Goal: Task Accomplishment & Management: Use online tool/utility

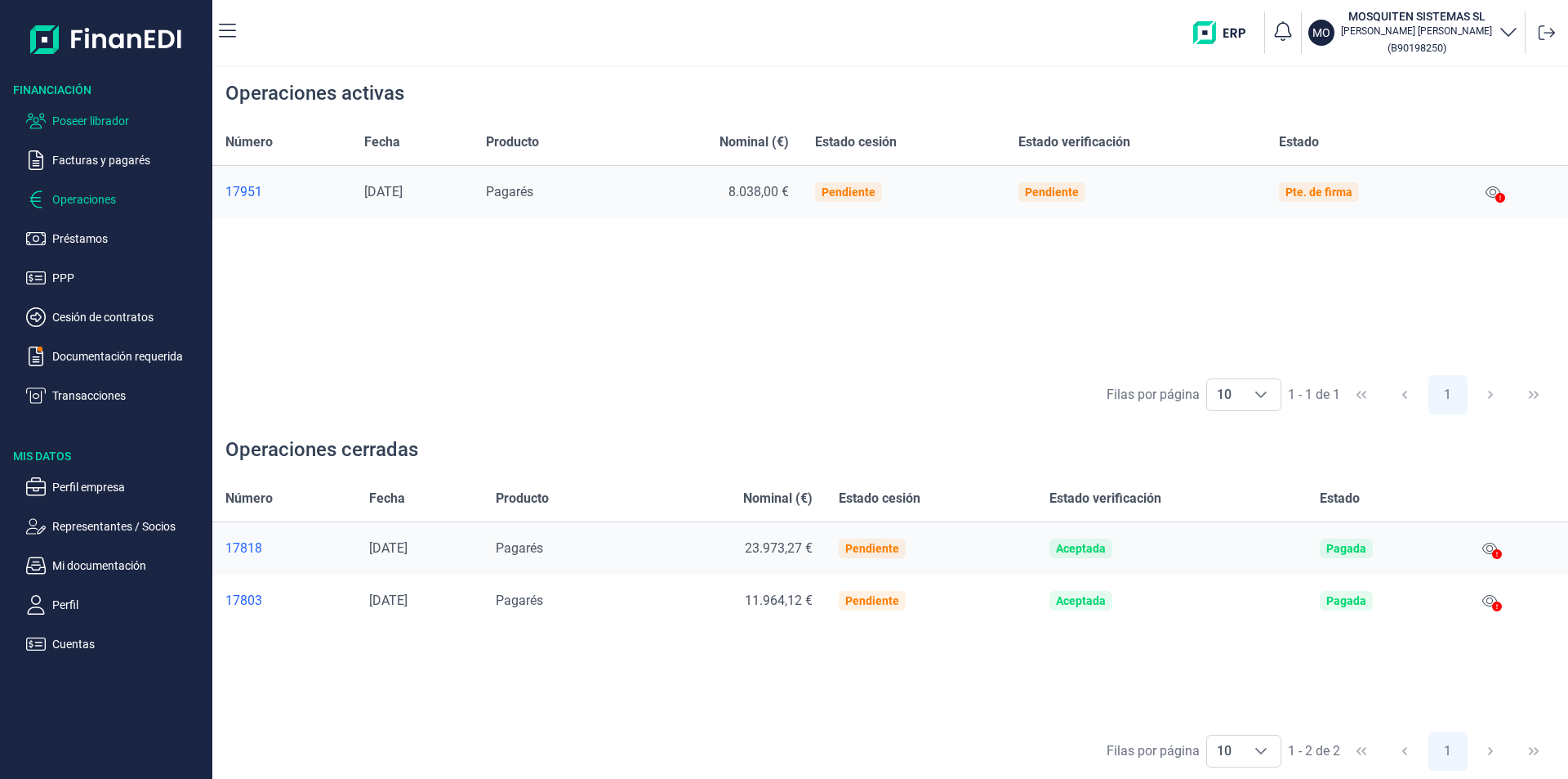
click at [114, 118] on p "Poseer librador" at bounding box center [129, 122] width 154 height 20
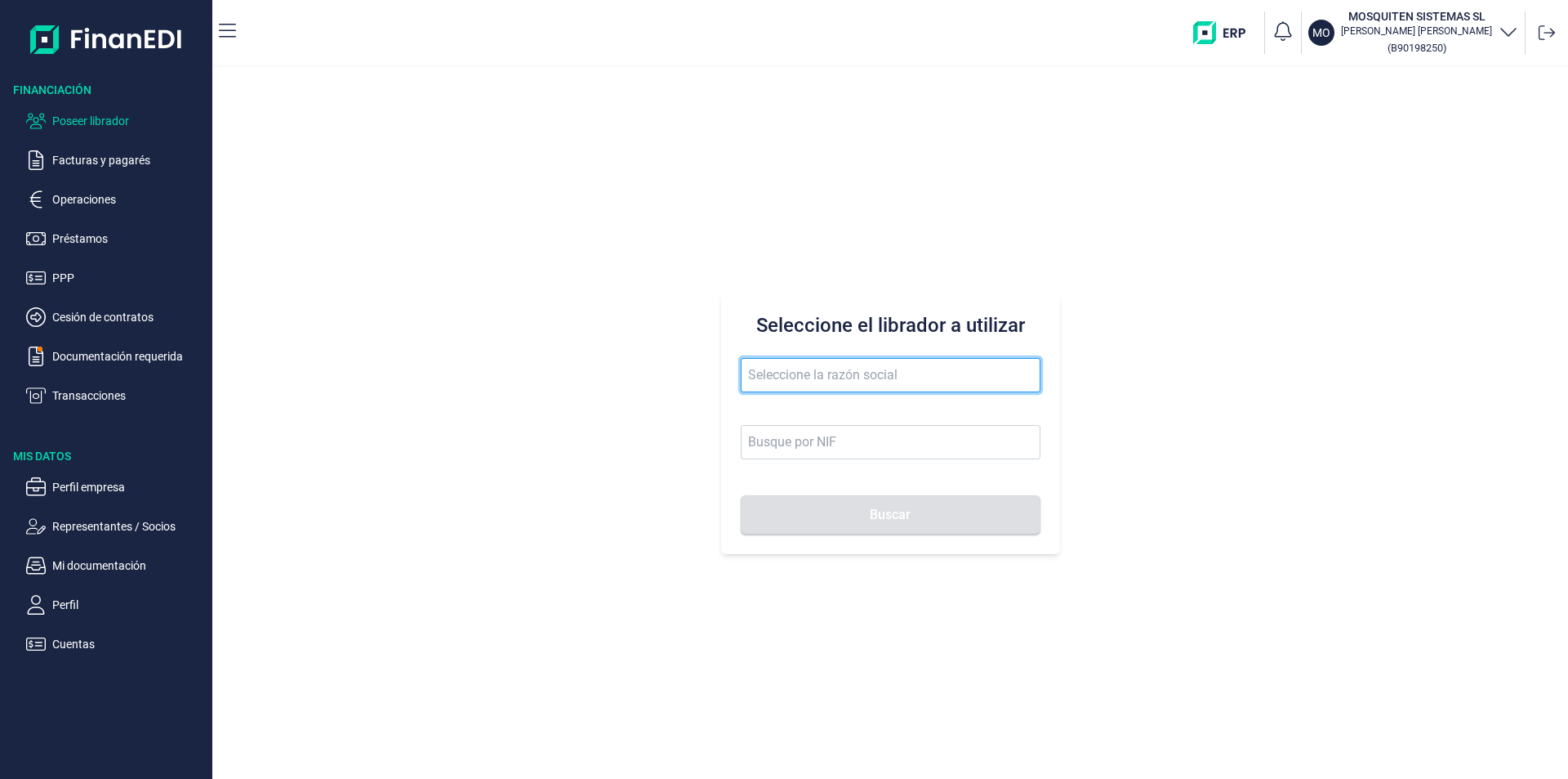
click at [784, 375] on input "text" at bounding box center [891, 375] width 299 height 34
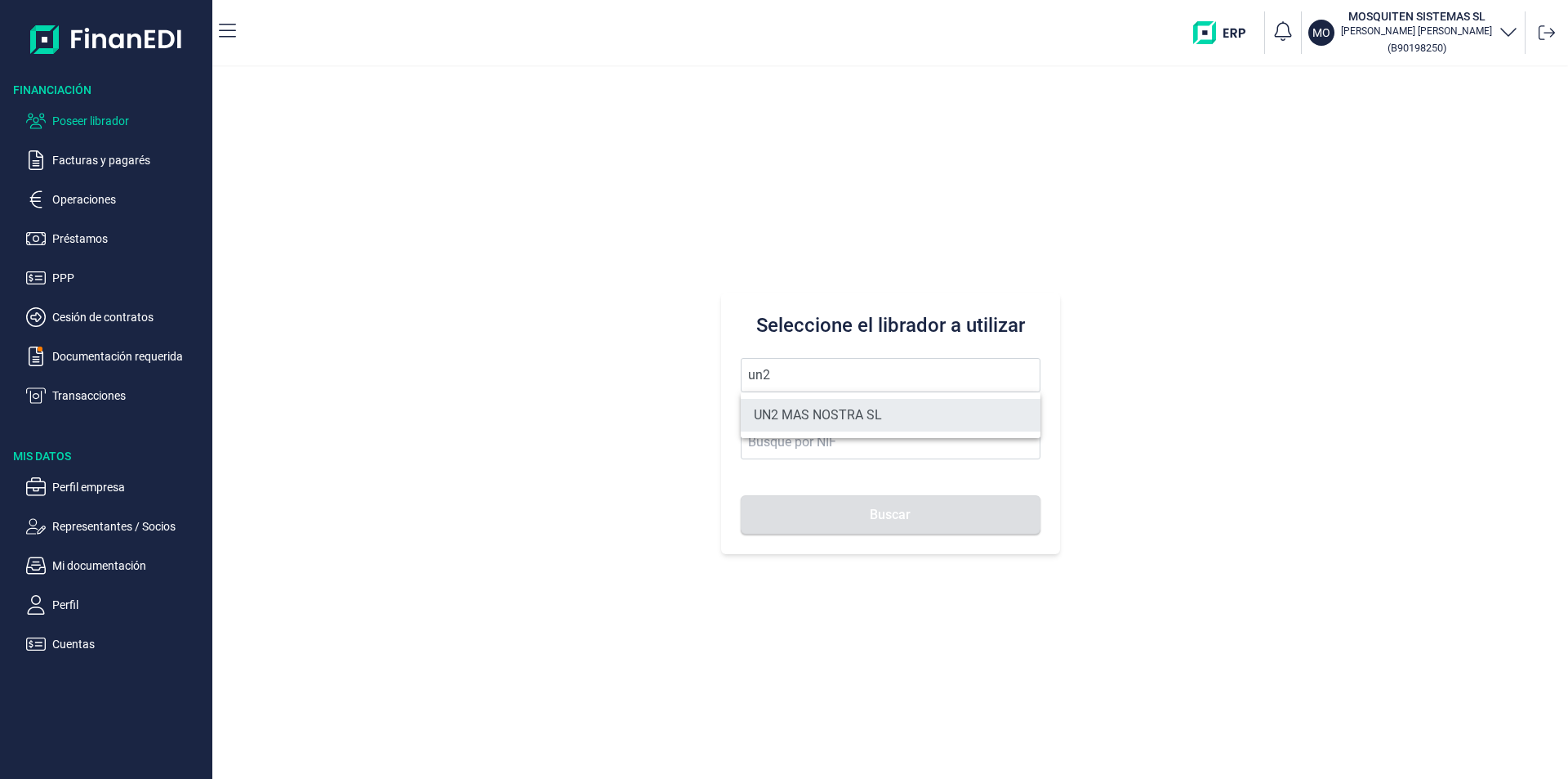
click at [838, 414] on li "UN2 MAS NOSTRA SL" at bounding box center [891, 414] width 299 height 32
type input "UN2 MAS NOSTRA SL"
type input "B19775030"
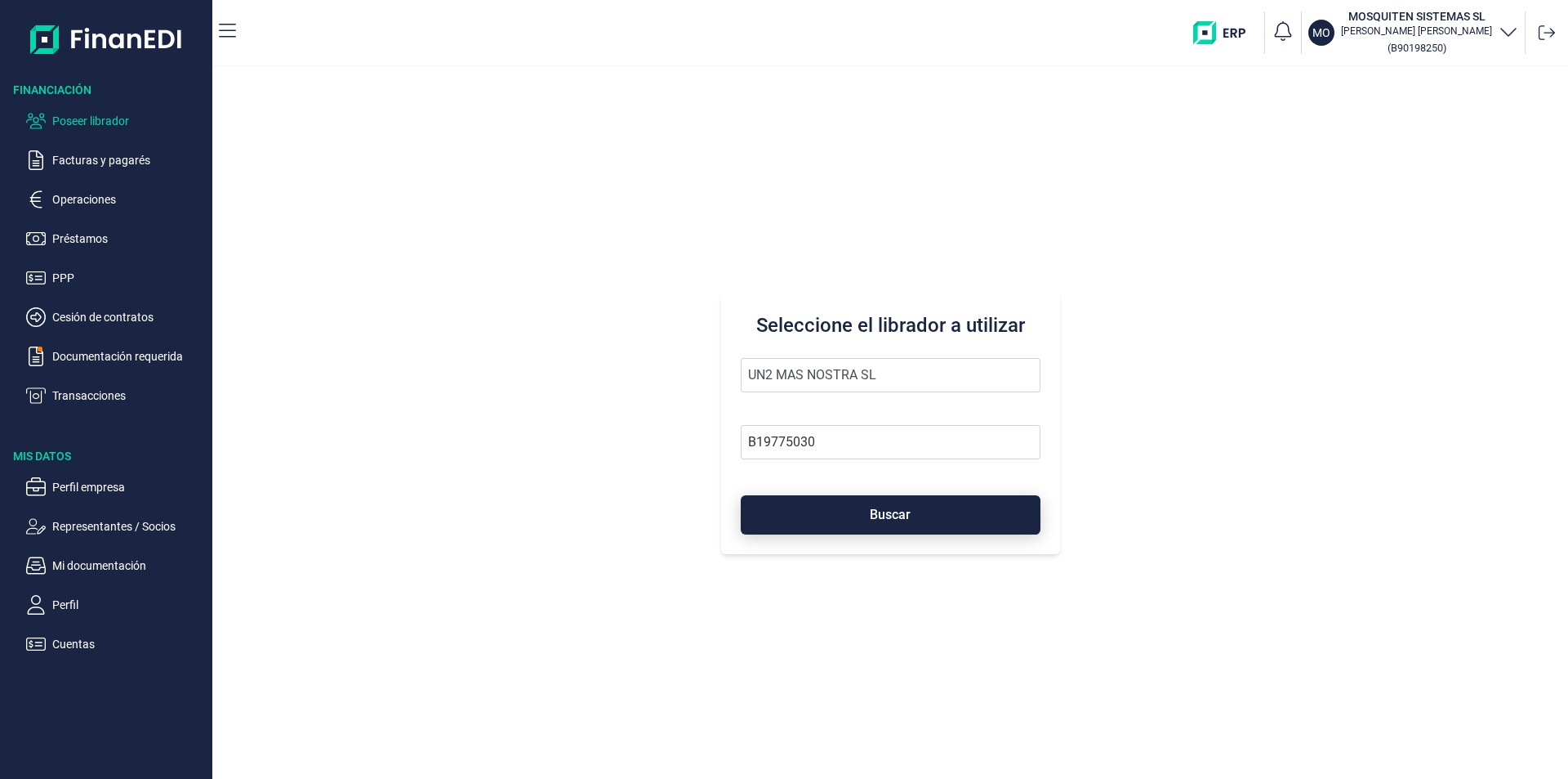
click at [863, 510] on button "Buscar" at bounding box center [891, 514] width 299 height 39
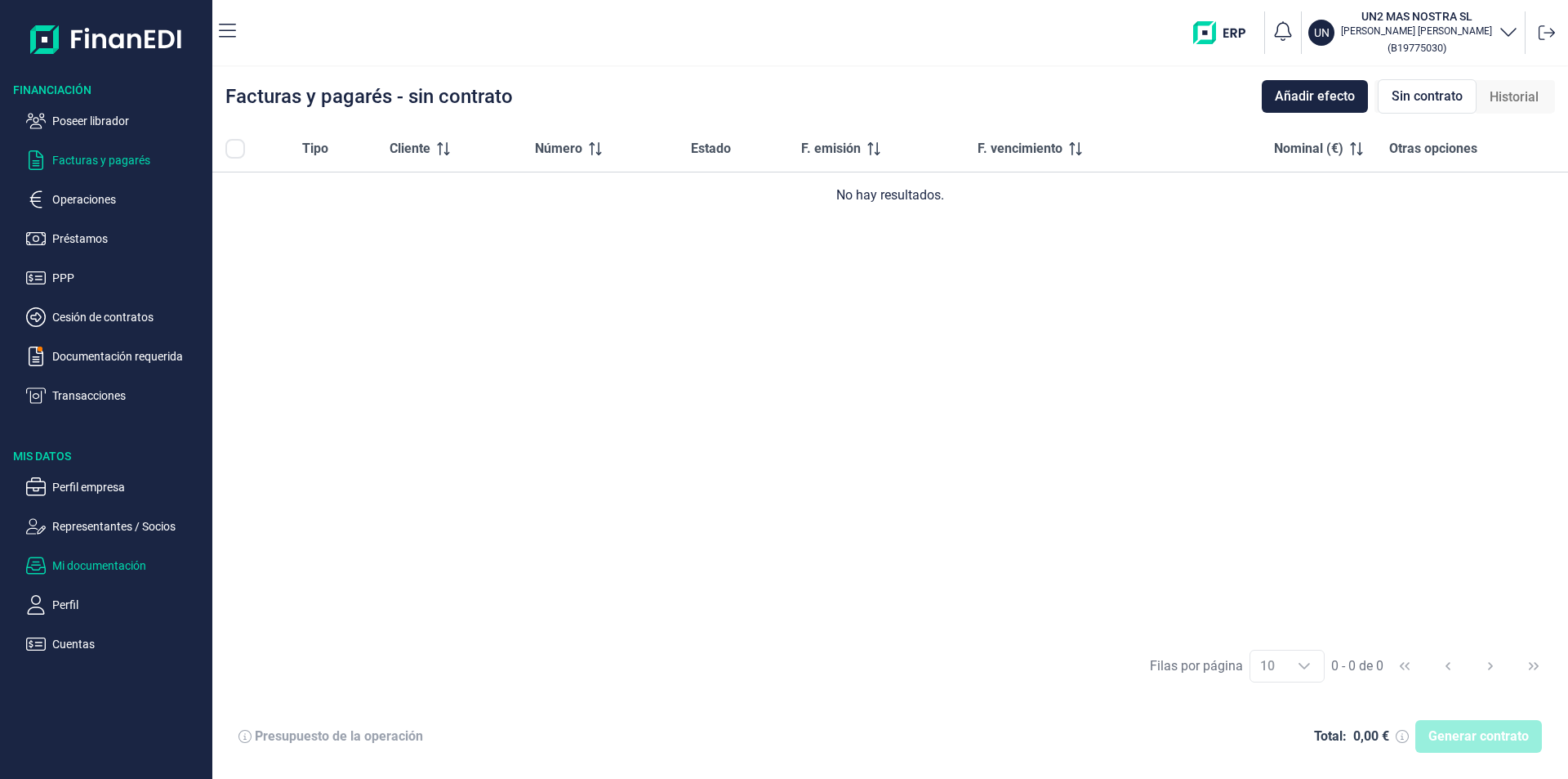
click at [112, 566] on p "Mi documentación" at bounding box center [129, 566] width 154 height 20
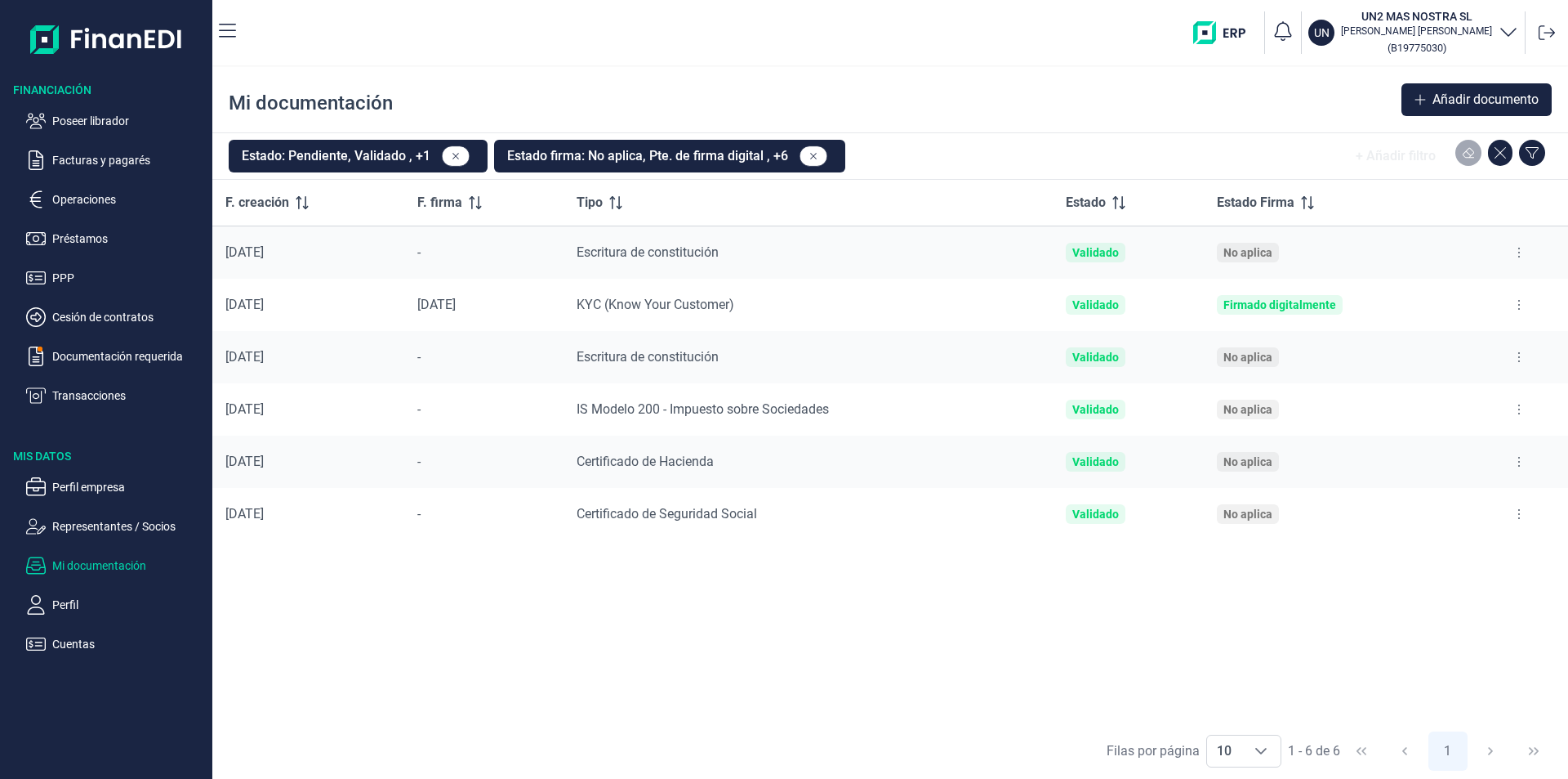
click at [1522, 463] on button at bounding box center [1519, 461] width 29 height 26
click at [1438, 504] on span "Ver documento" at bounding box center [1419, 503] width 77 height 17
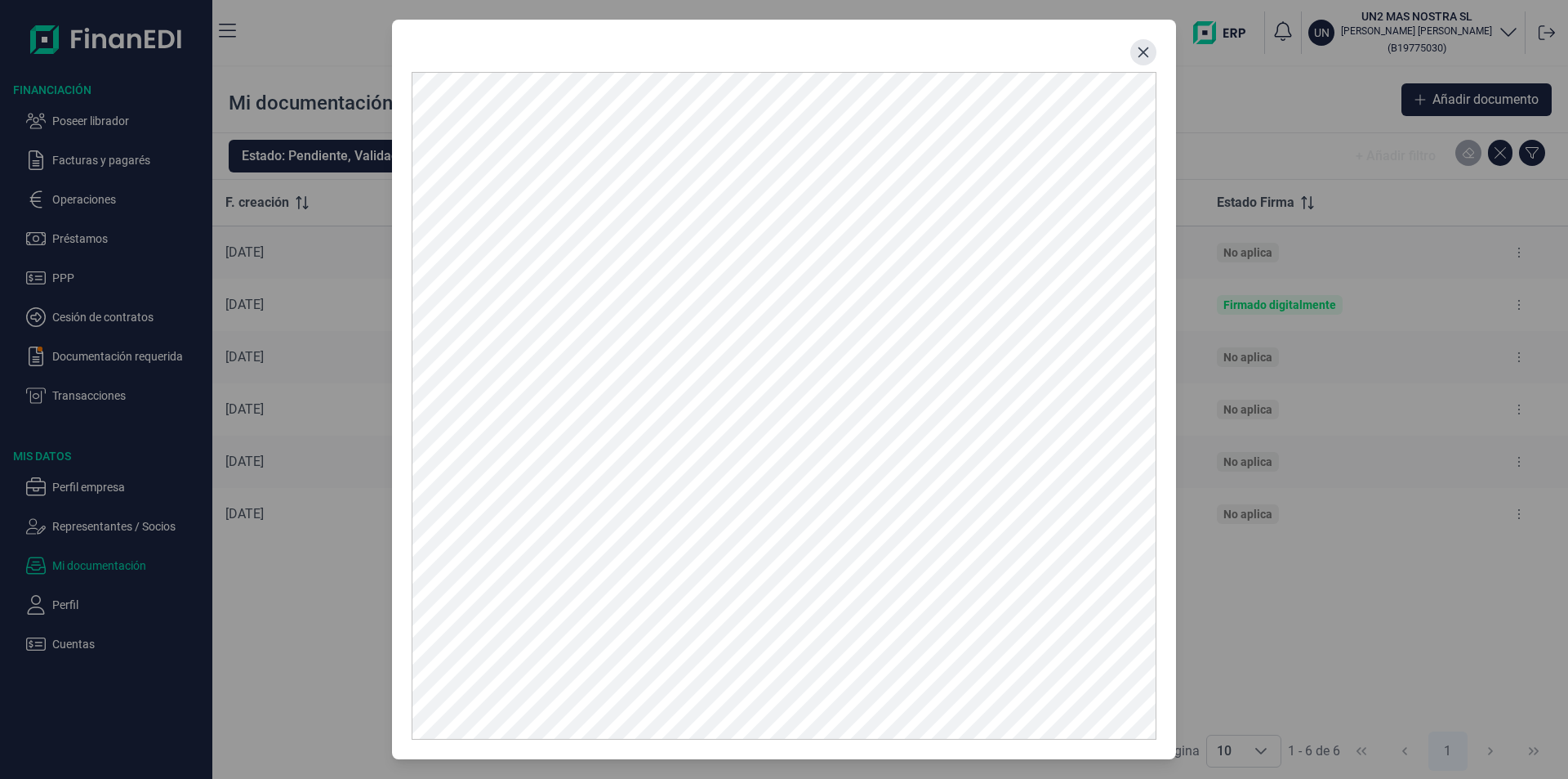
click at [1141, 57] on icon "Close" at bounding box center [1144, 52] width 13 height 13
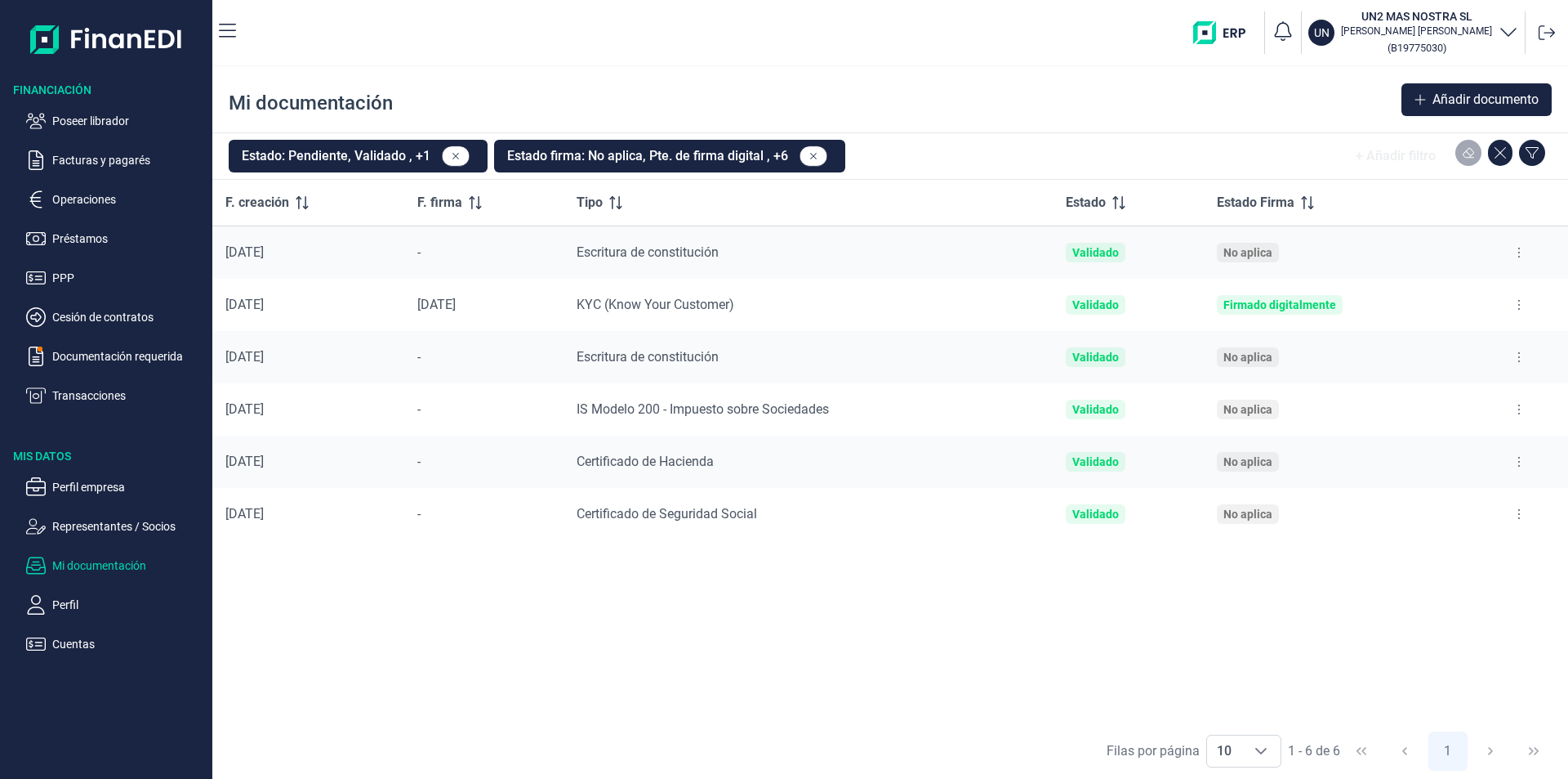
click at [1520, 514] on icon at bounding box center [1520, 514] width 2 height 10
click at [1427, 557] on span "Ver documento" at bounding box center [1419, 555] width 77 height 17
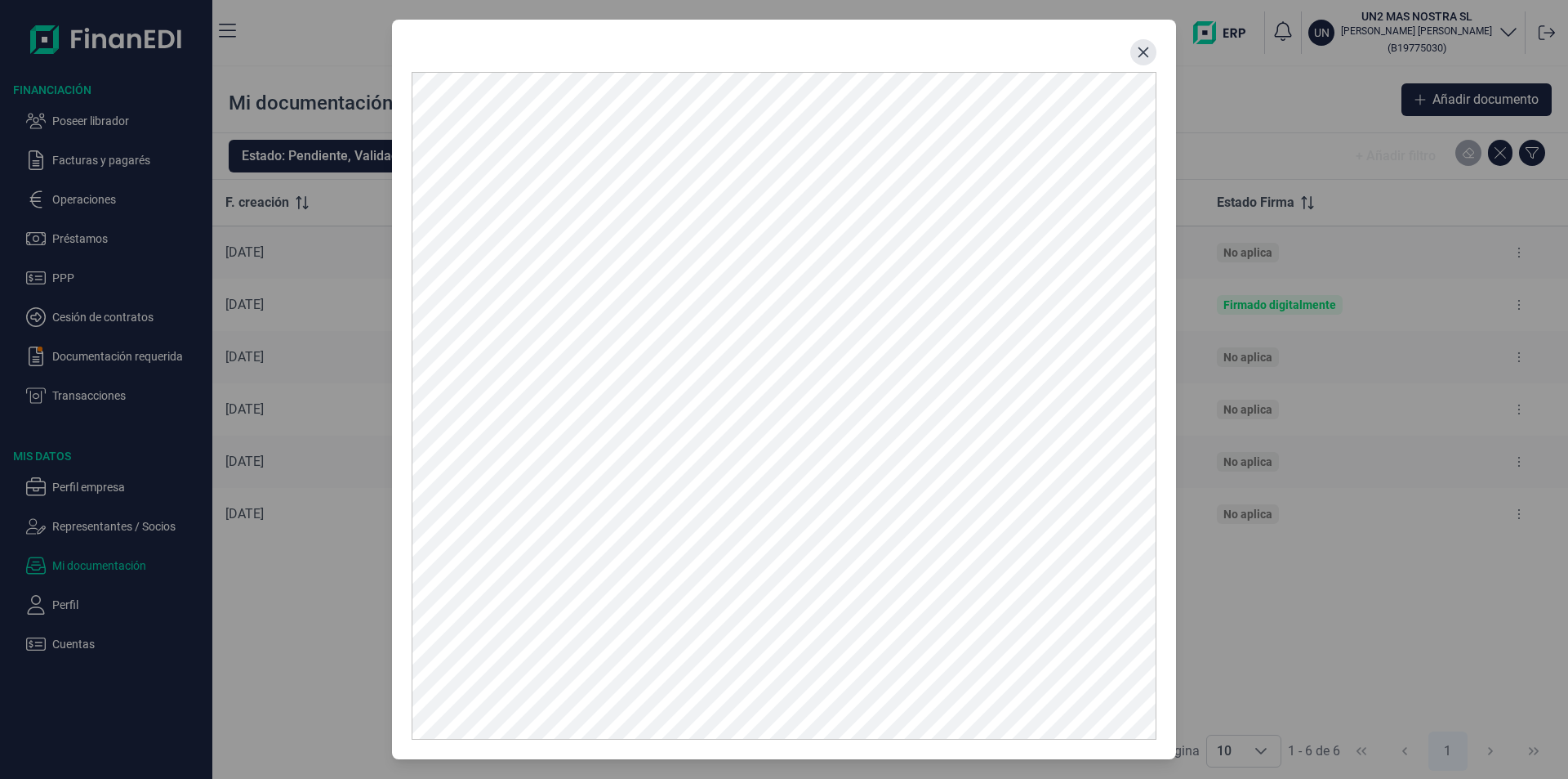
click at [1140, 53] on icon "Close" at bounding box center [1144, 52] width 13 height 13
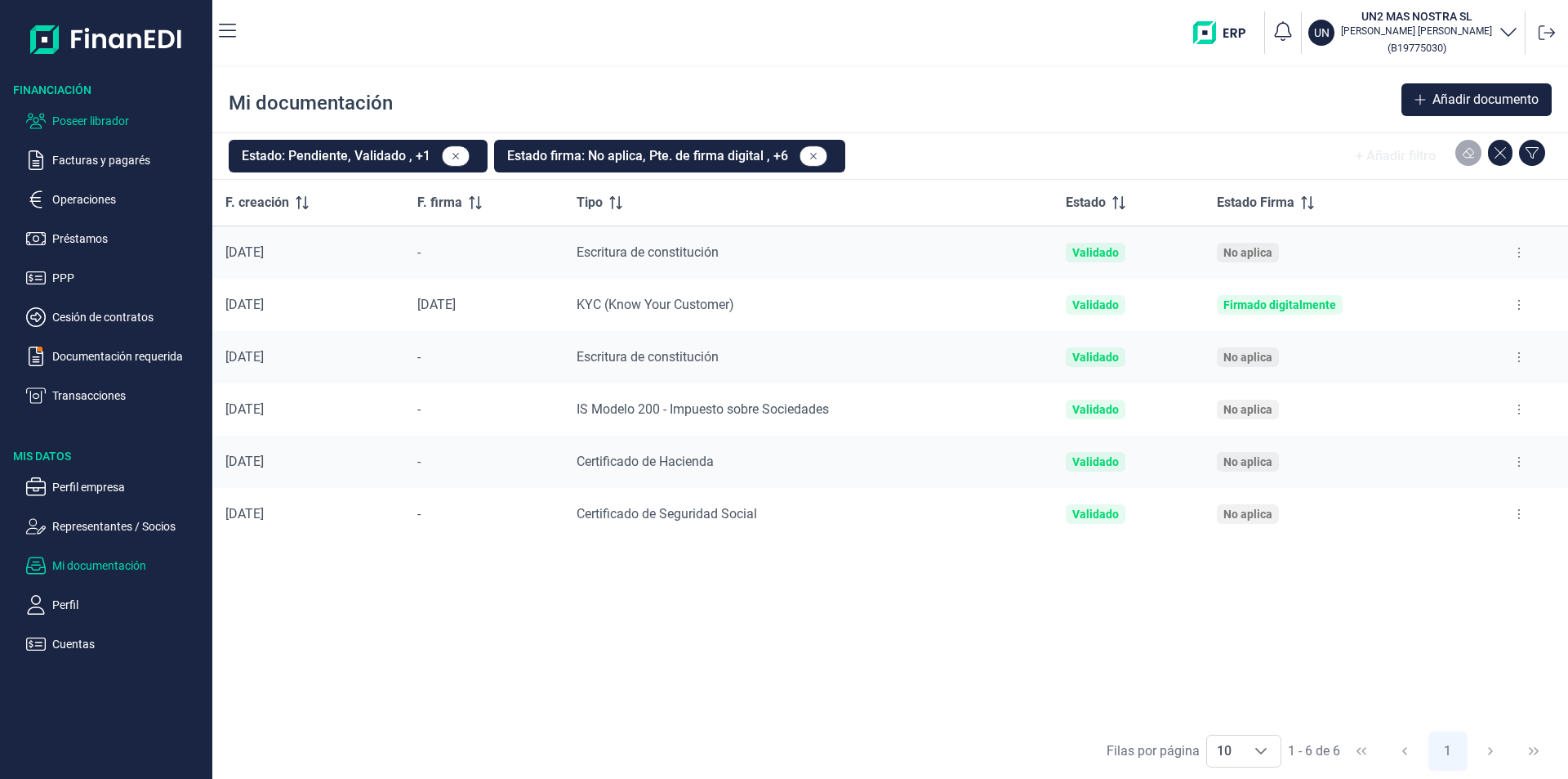
click at [120, 124] on p "Poseer librador" at bounding box center [129, 122] width 154 height 20
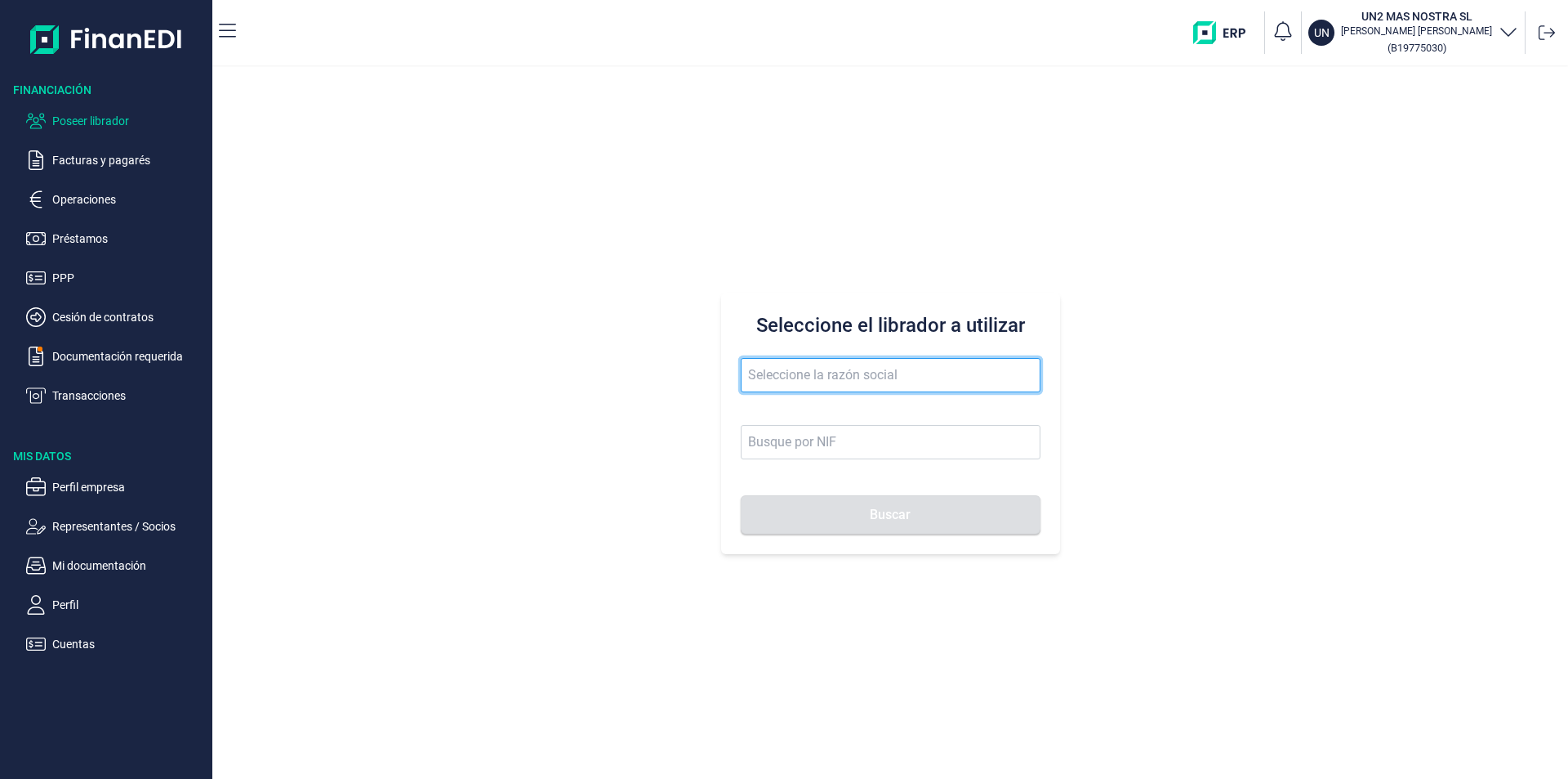
click at [786, 375] on input "text" at bounding box center [891, 375] width 299 height 34
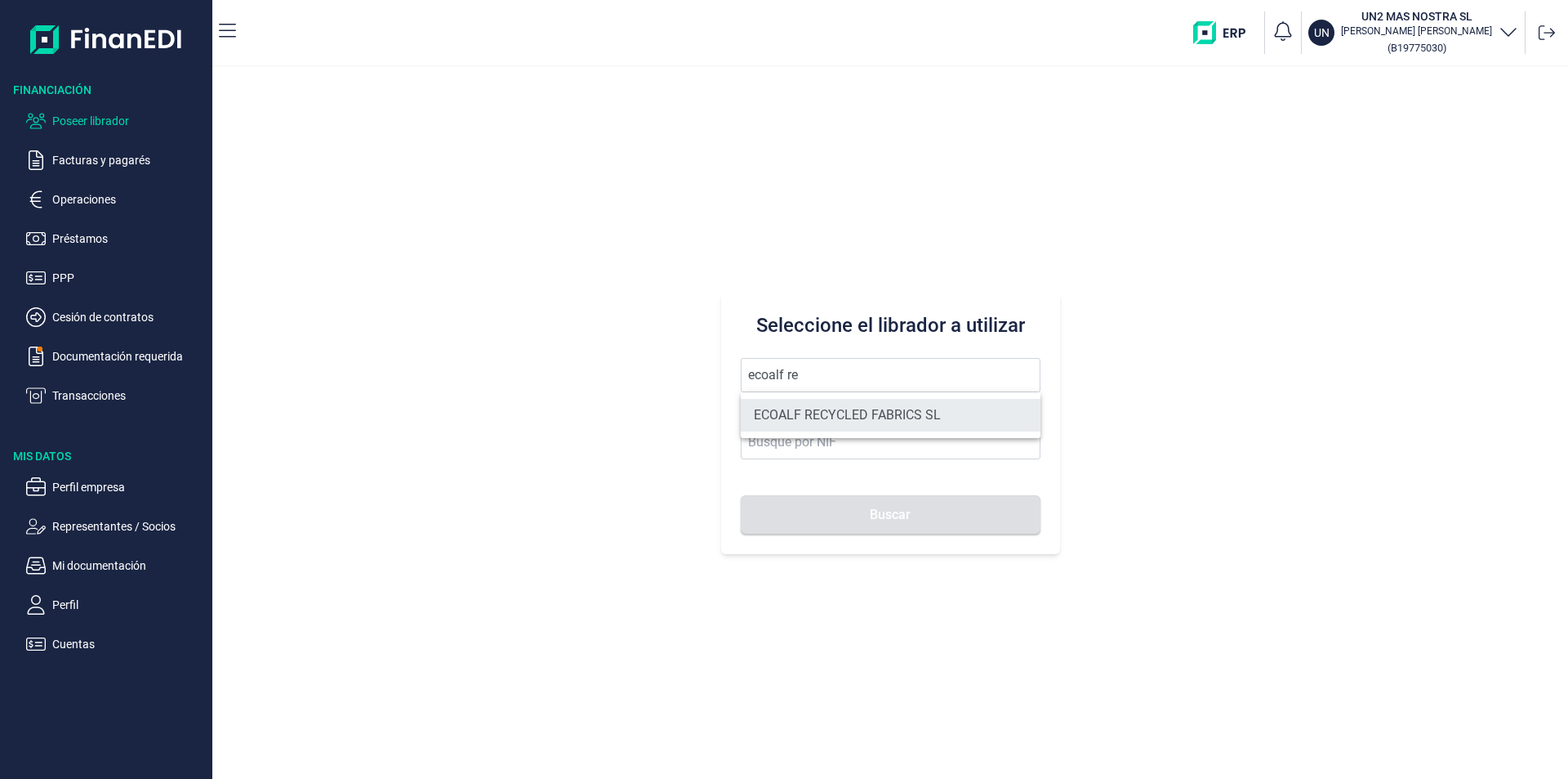
click at [826, 416] on li "ECOALF RECYCLED FABRICS SL" at bounding box center [891, 414] width 299 height 32
type input "ECOALF RECYCLED FABRICS SL"
type input "B85910610"
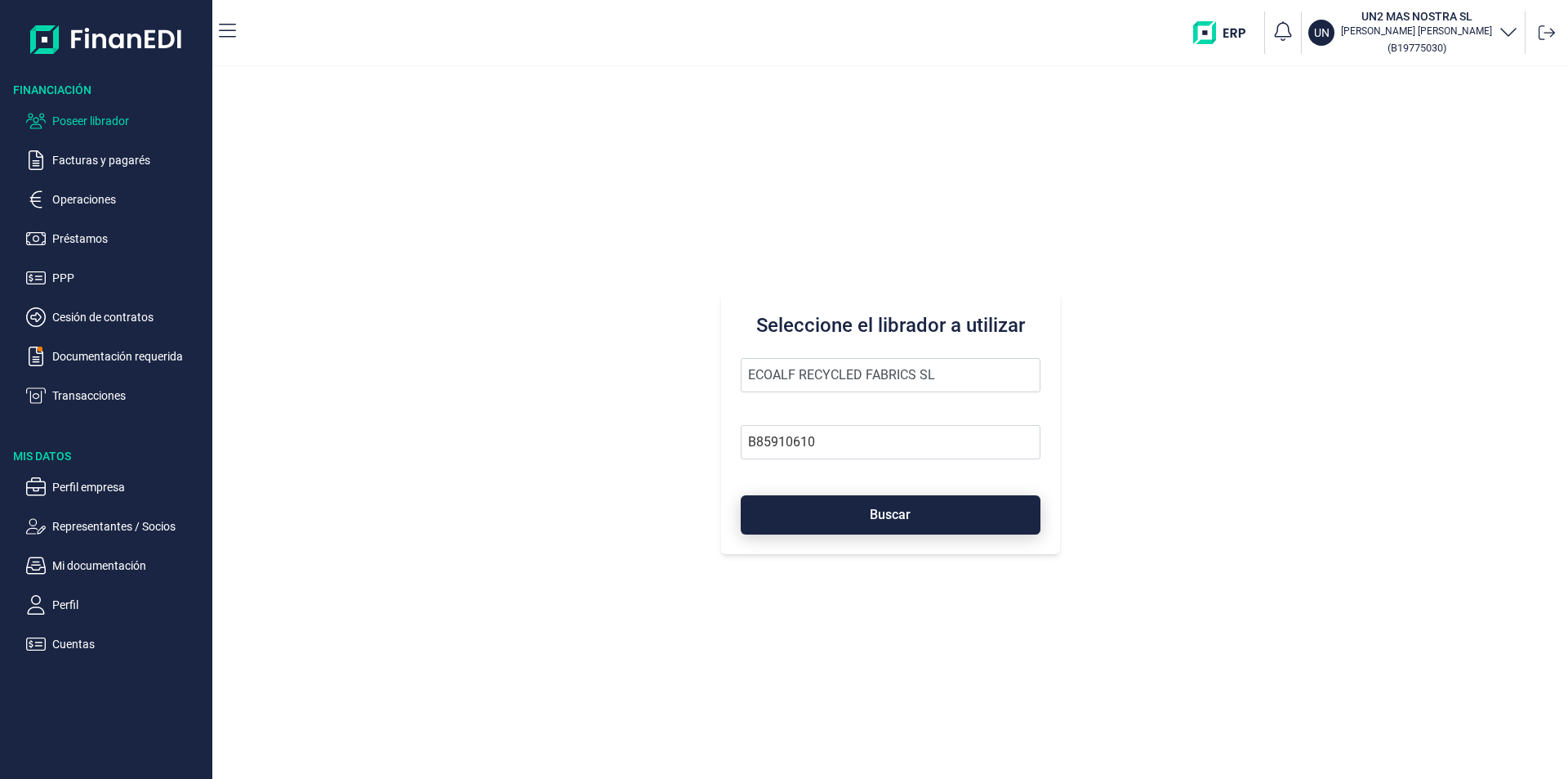
click at [852, 510] on button "Buscar" at bounding box center [891, 514] width 299 height 39
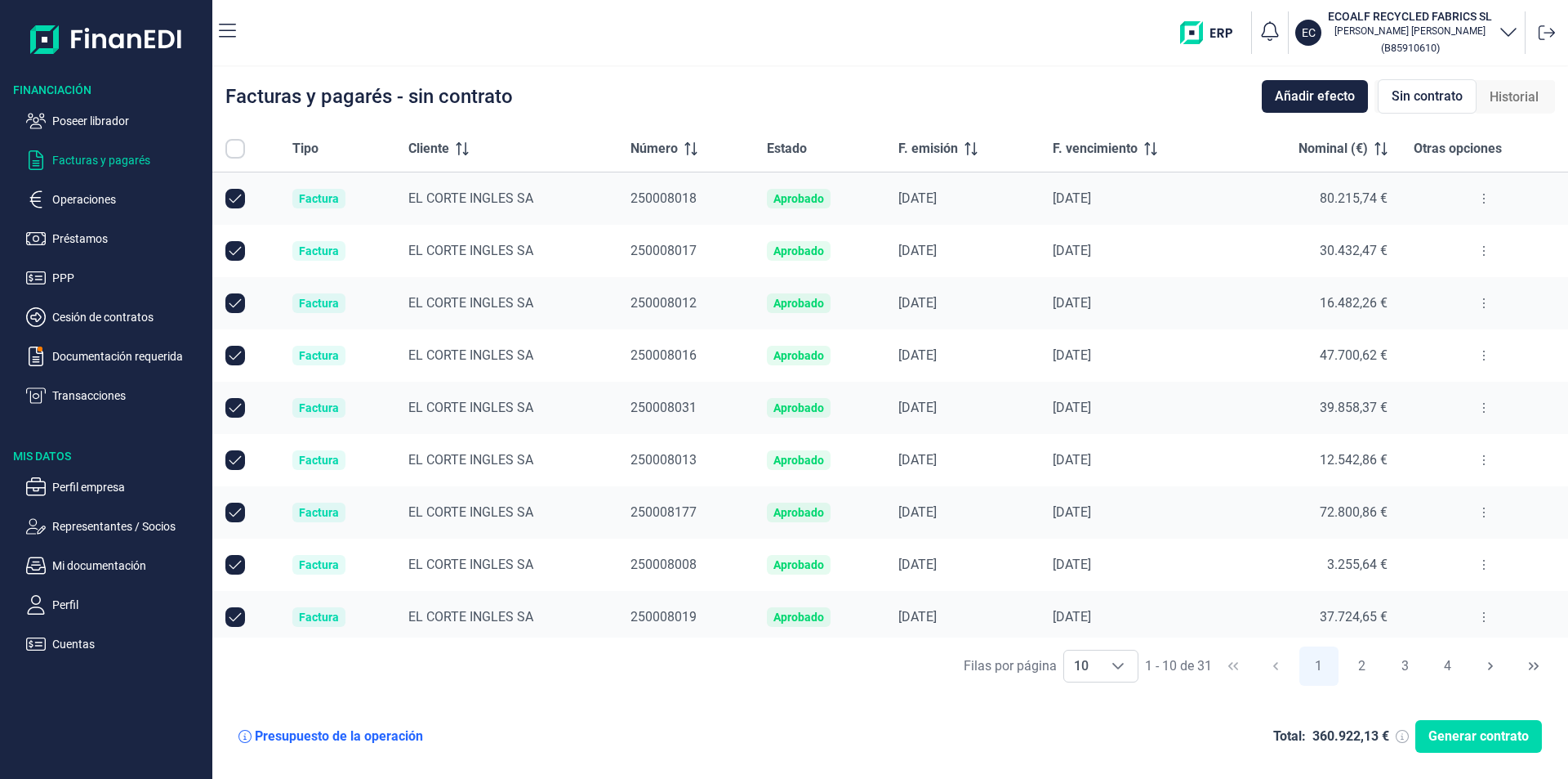
checkbox input "true"
click at [1113, 667] on icon "Choose" at bounding box center [1119, 666] width 13 height 13
click at [1095, 633] on li "100" at bounding box center [1101, 630] width 75 height 39
type input "100"
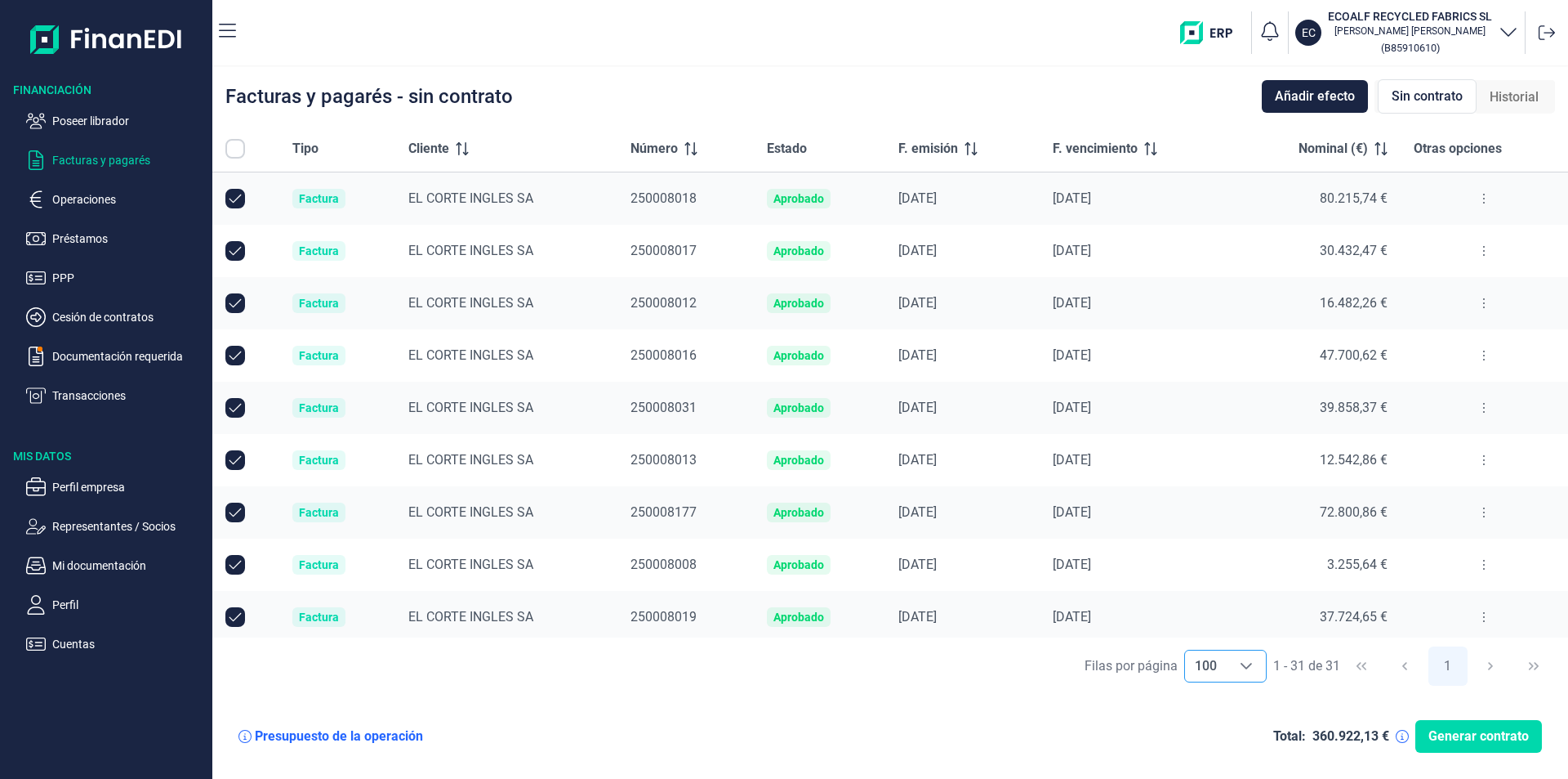
click at [240, 147] on input "All items unselected" at bounding box center [235, 149] width 20 height 20
checkbox input "false"
checkbox input "true"
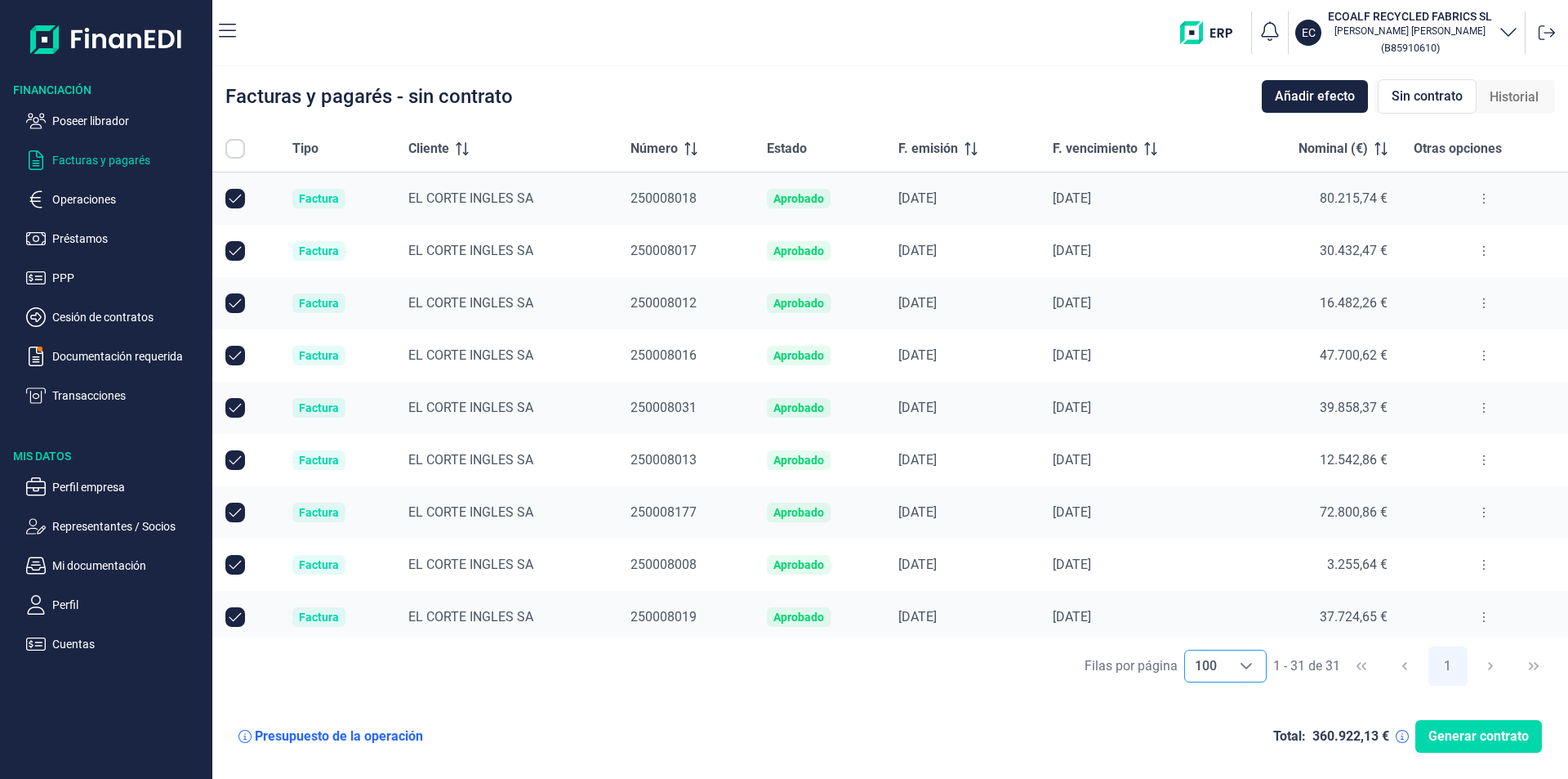
checkbox input "true"
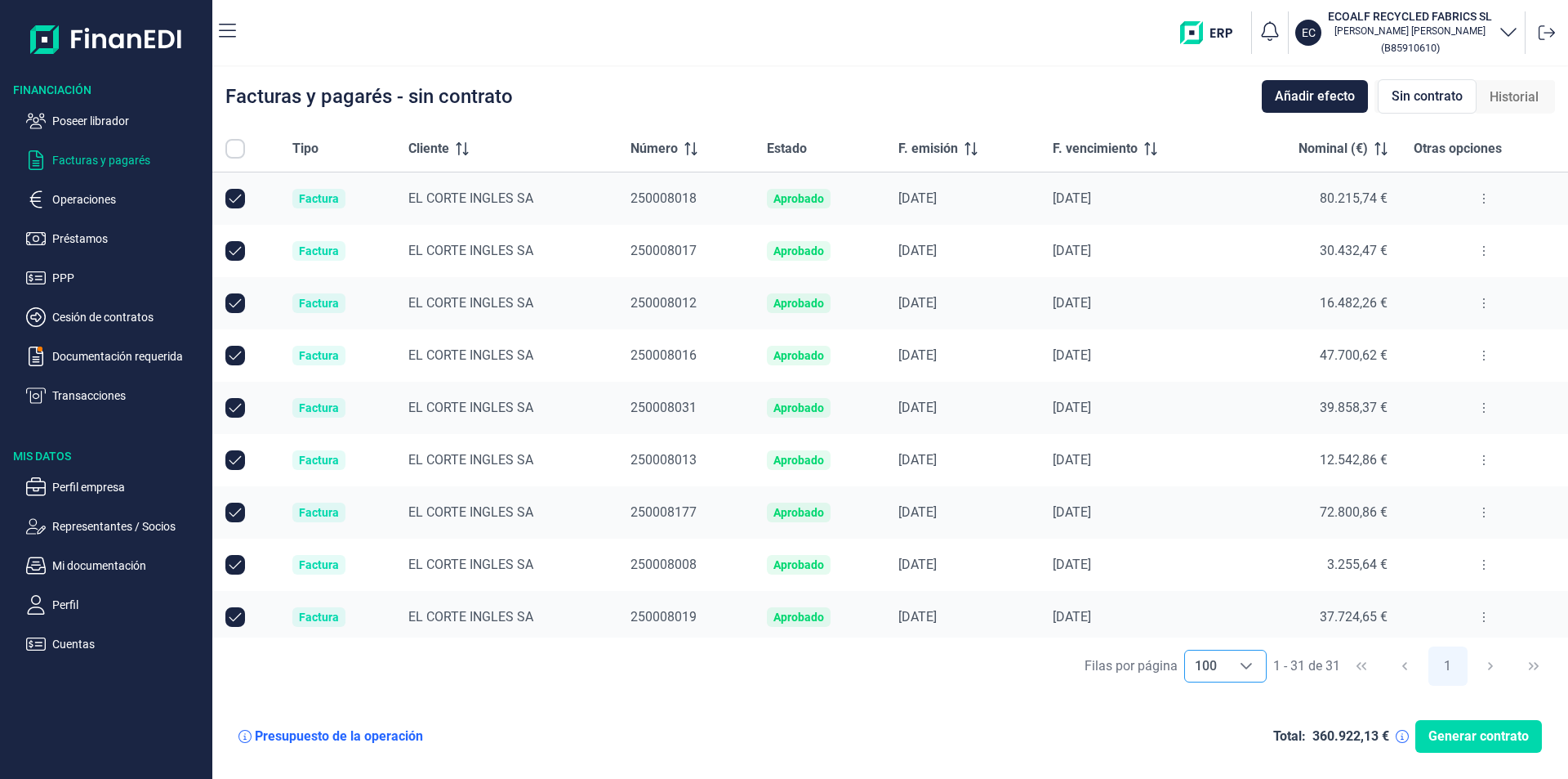
checkbox input "true"
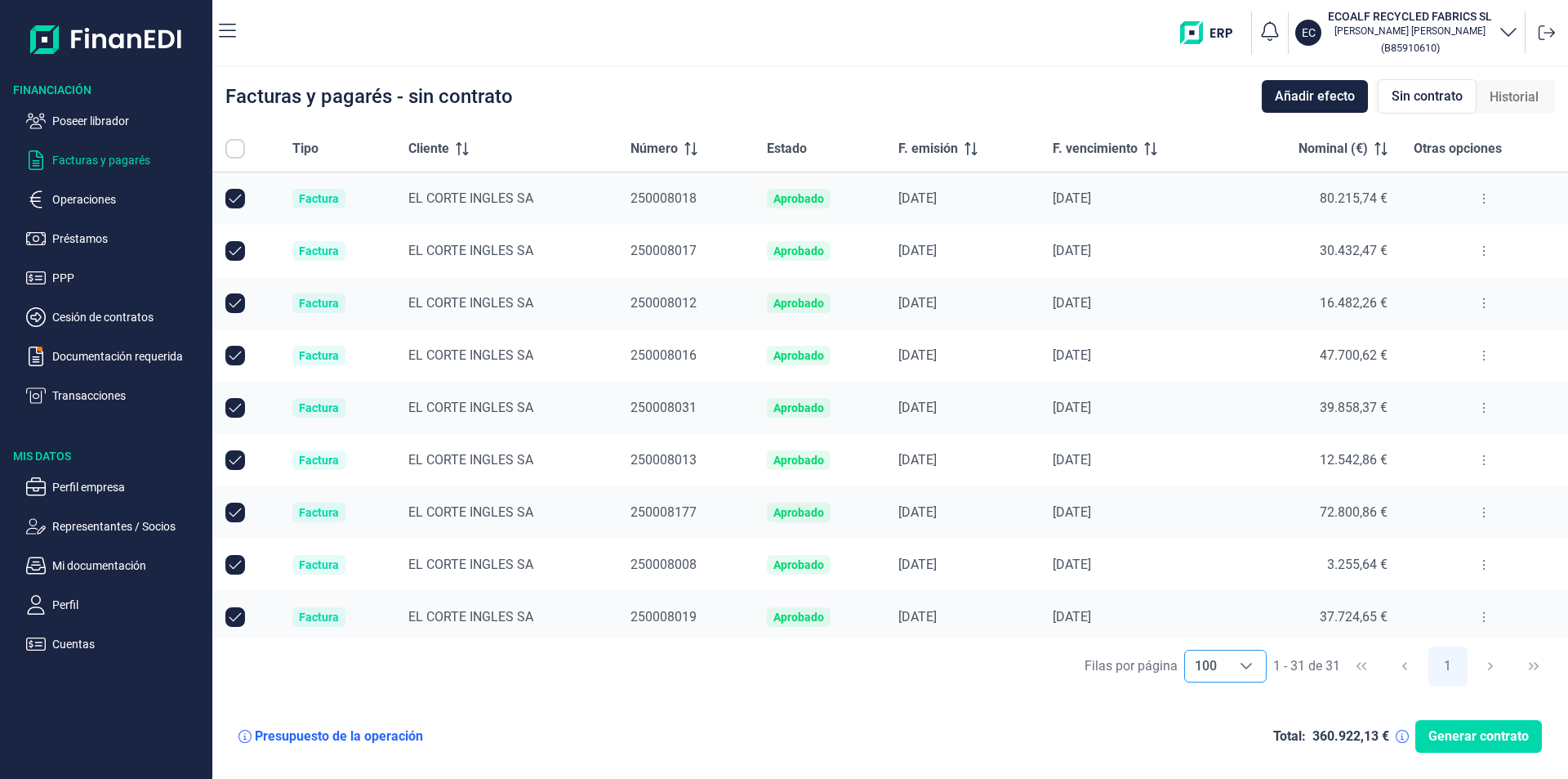
checkbox input "true"
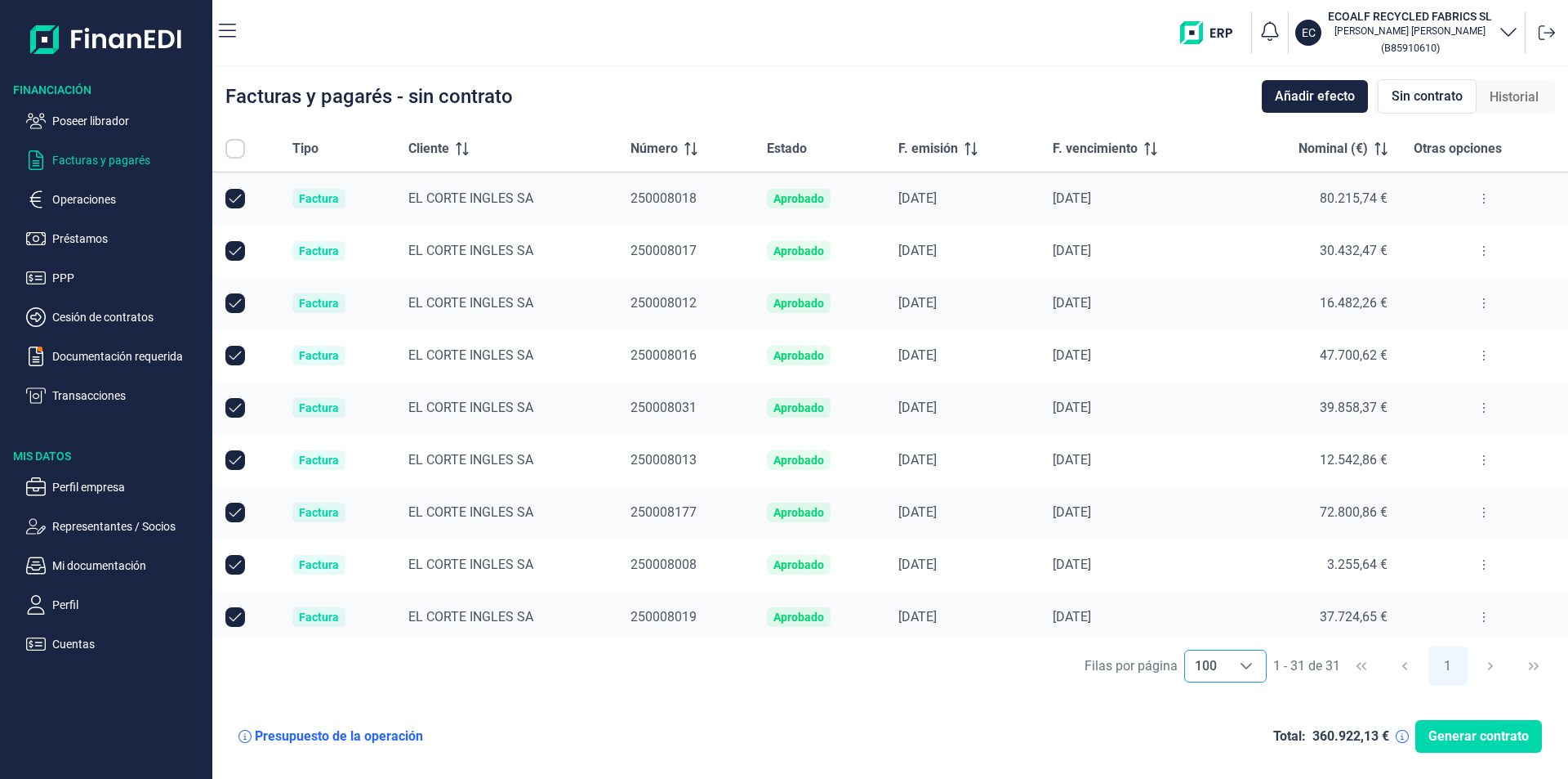
checkbox input "true"
click at [111, 115] on p "Poseer librador" at bounding box center [129, 122] width 154 height 20
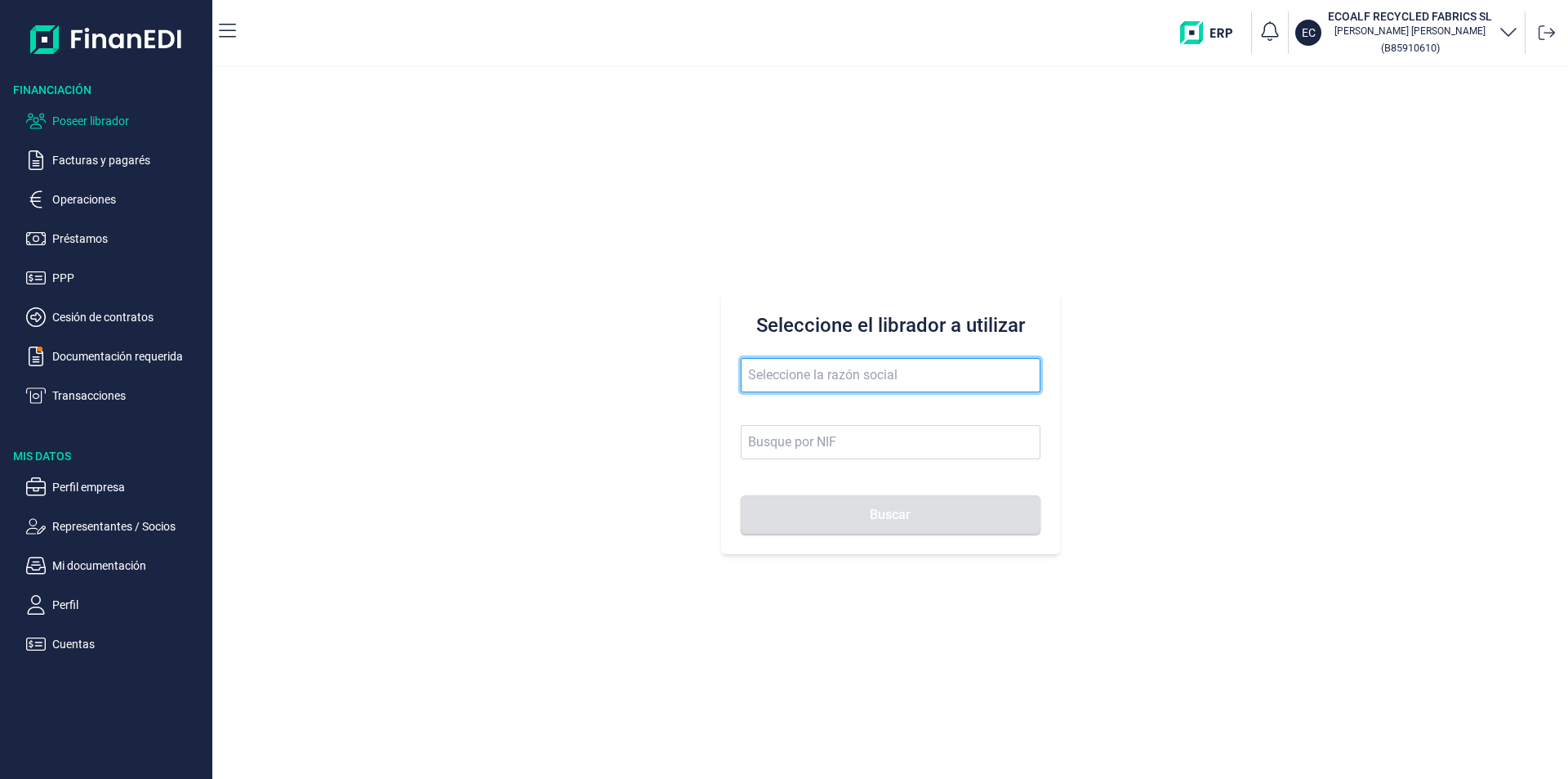
click at [769, 376] on input "text" at bounding box center [891, 375] width 299 height 34
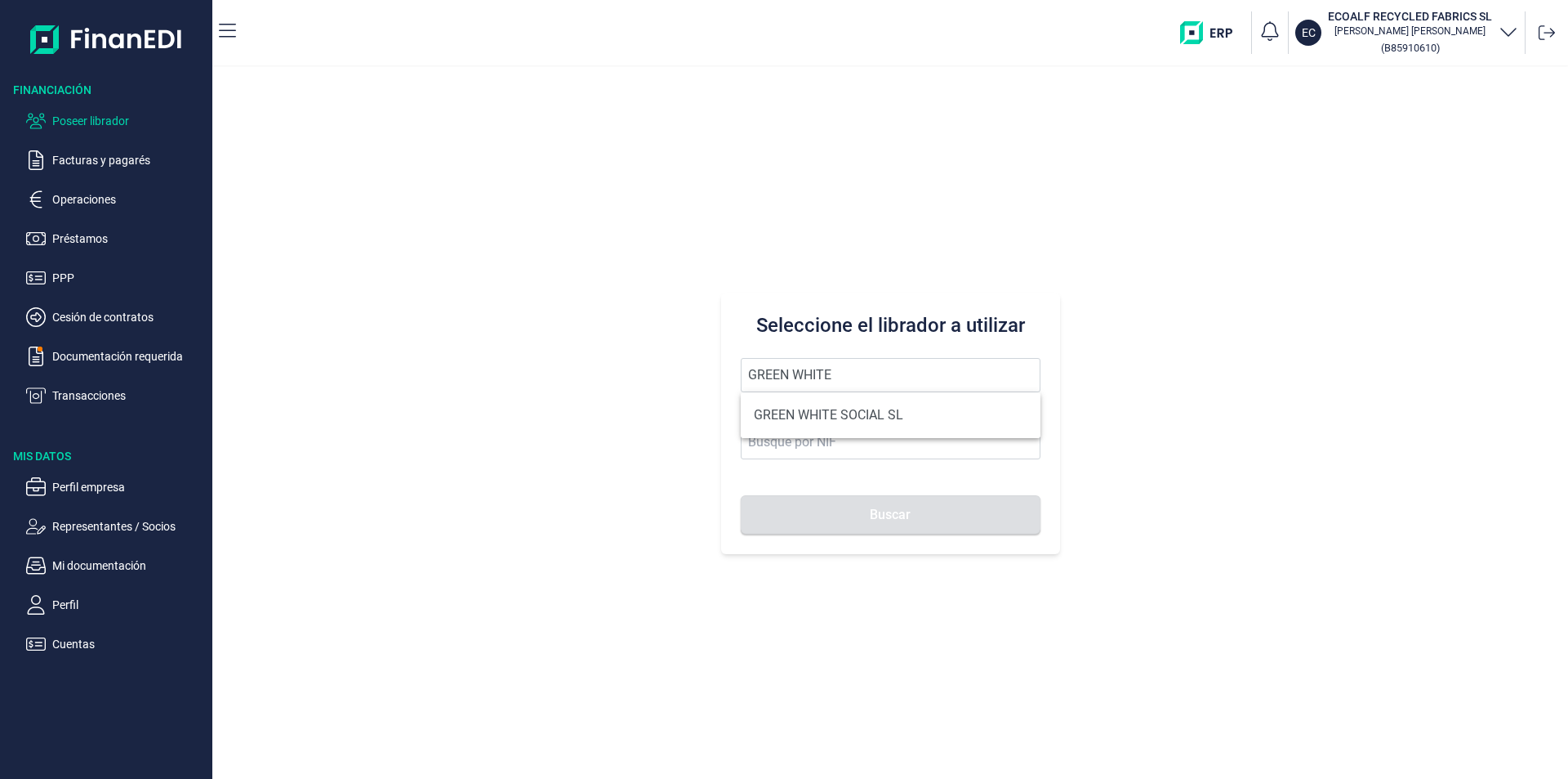
click at [846, 413] on li "GREEN WHITE SOCIAL SL" at bounding box center [891, 414] width 299 height 32
type input "GREEN WHITE SOCIAL SL"
type input "B09842113"
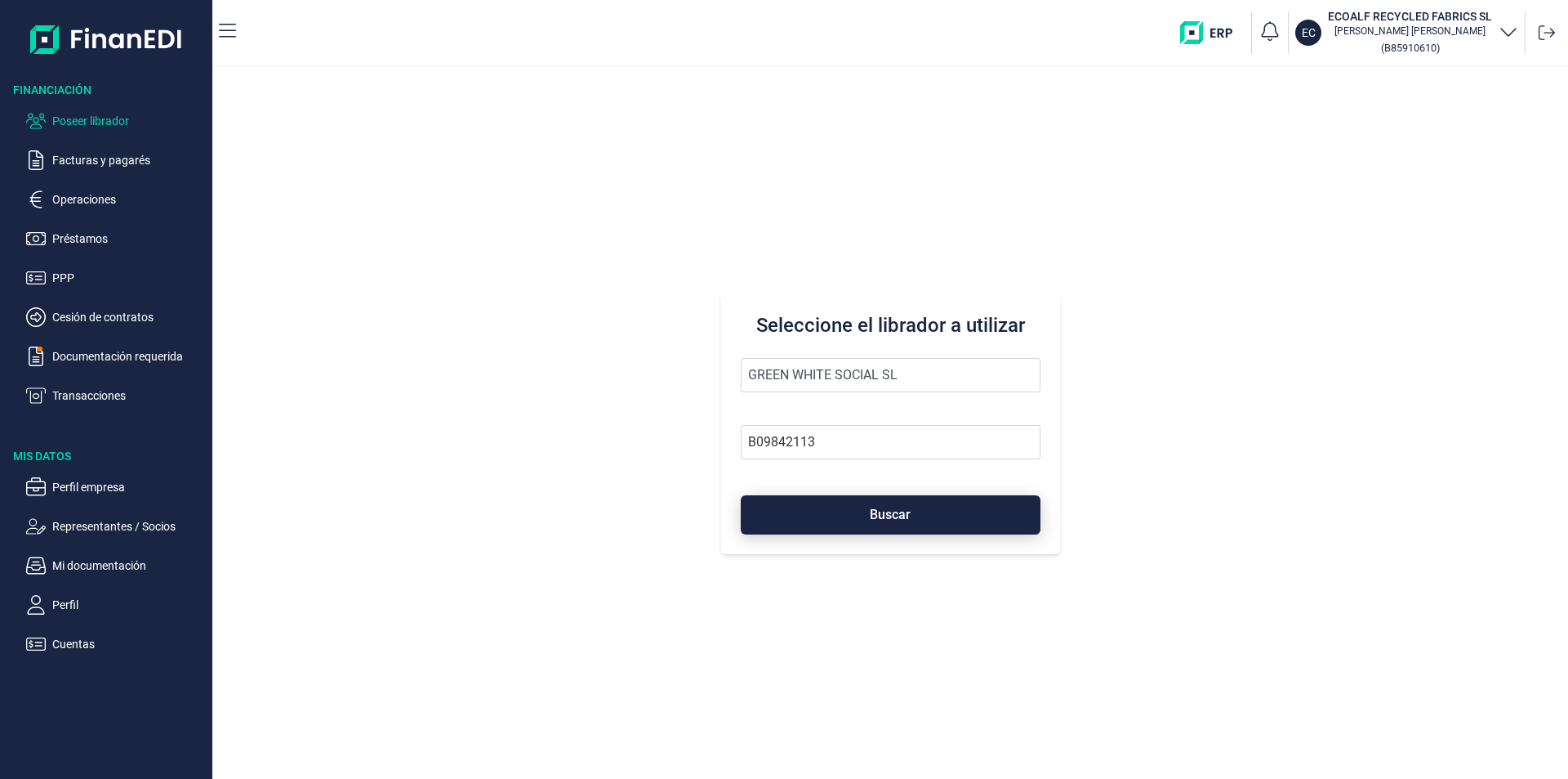
click at [846, 509] on button "Buscar" at bounding box center [891, 514] width 299 height 39
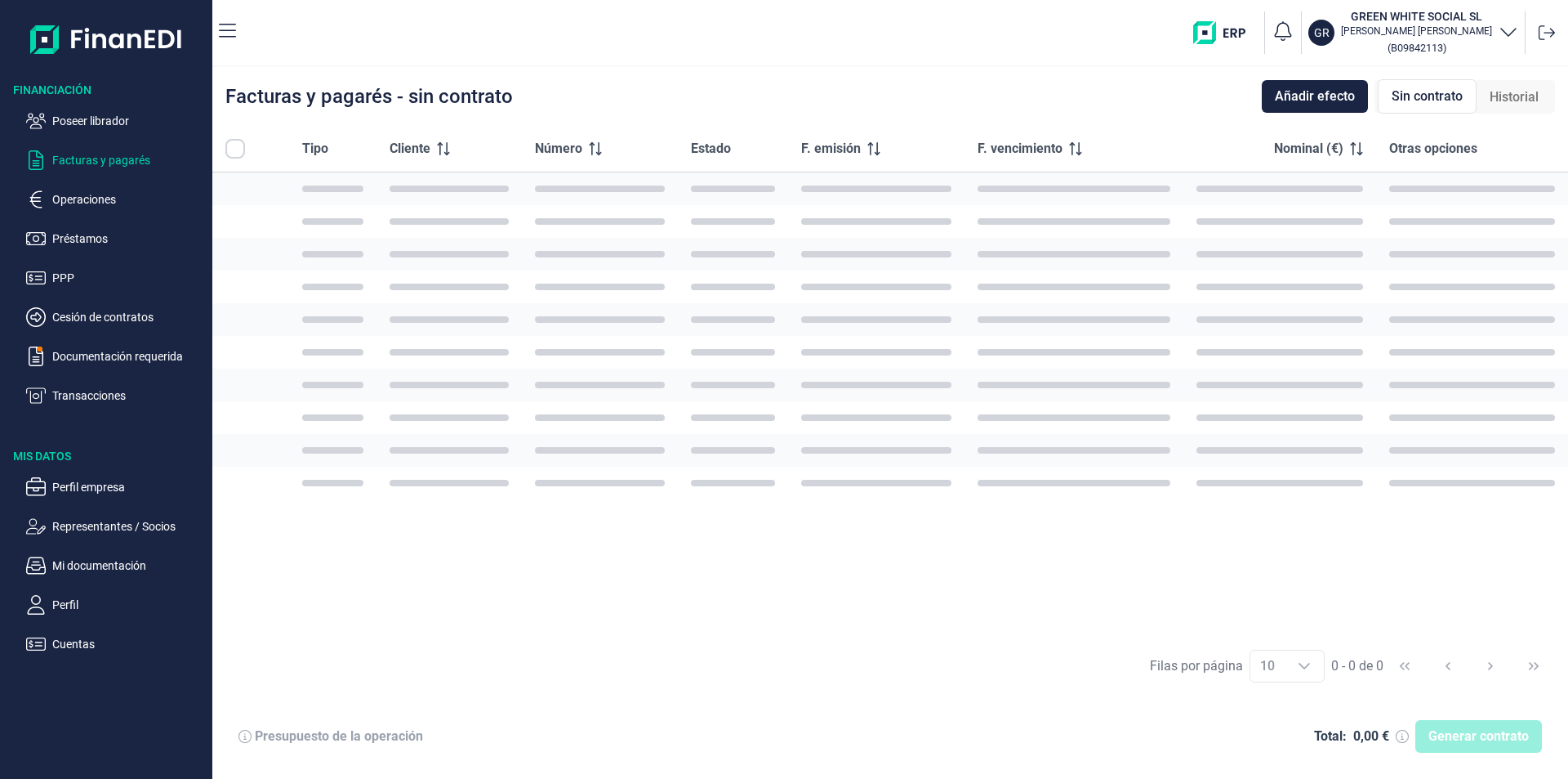
checkbox input "true"
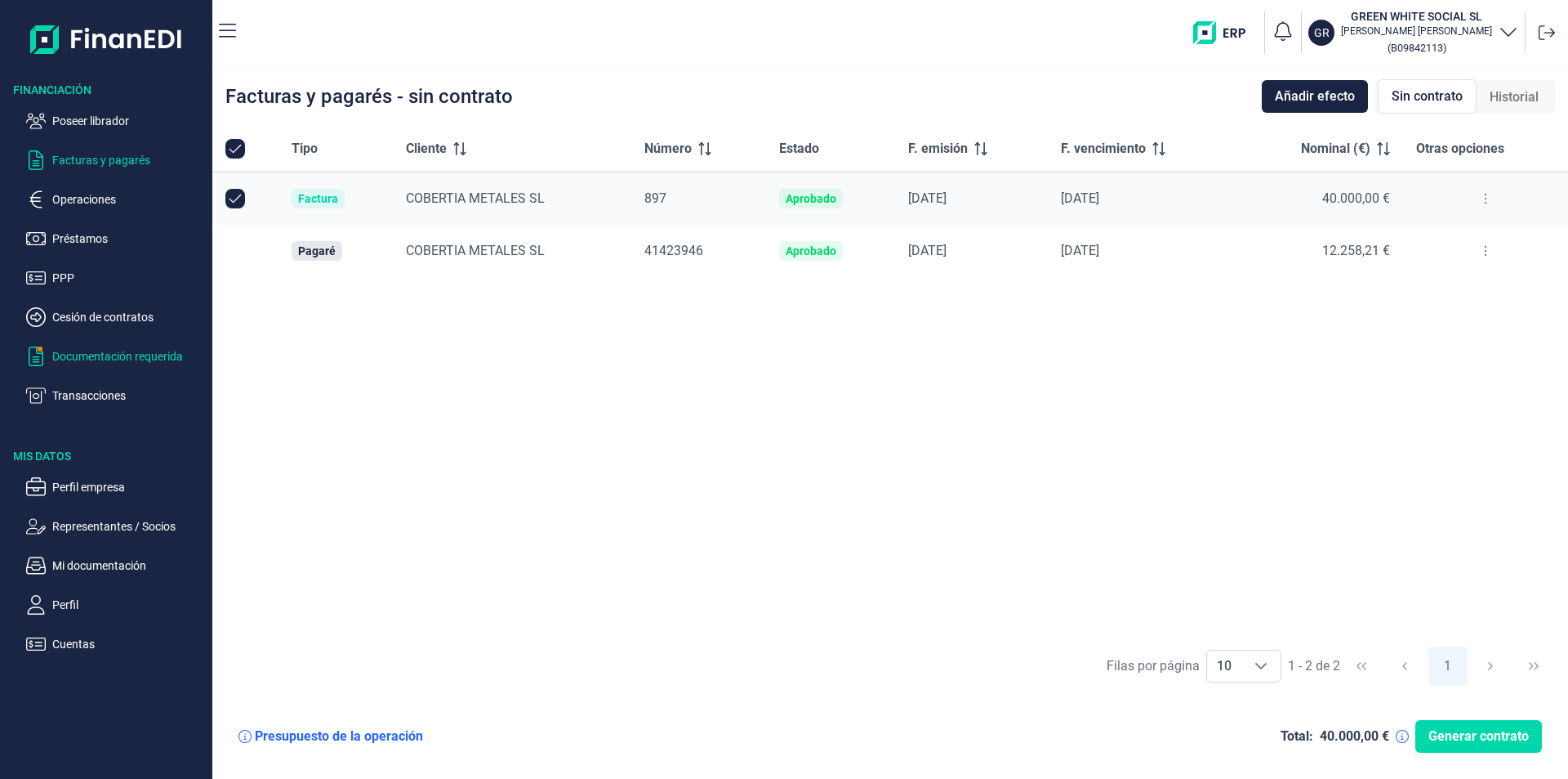
click at [94, 359] on p "Documentación requerida" at bounding box center [129, 356] width 154 height 20
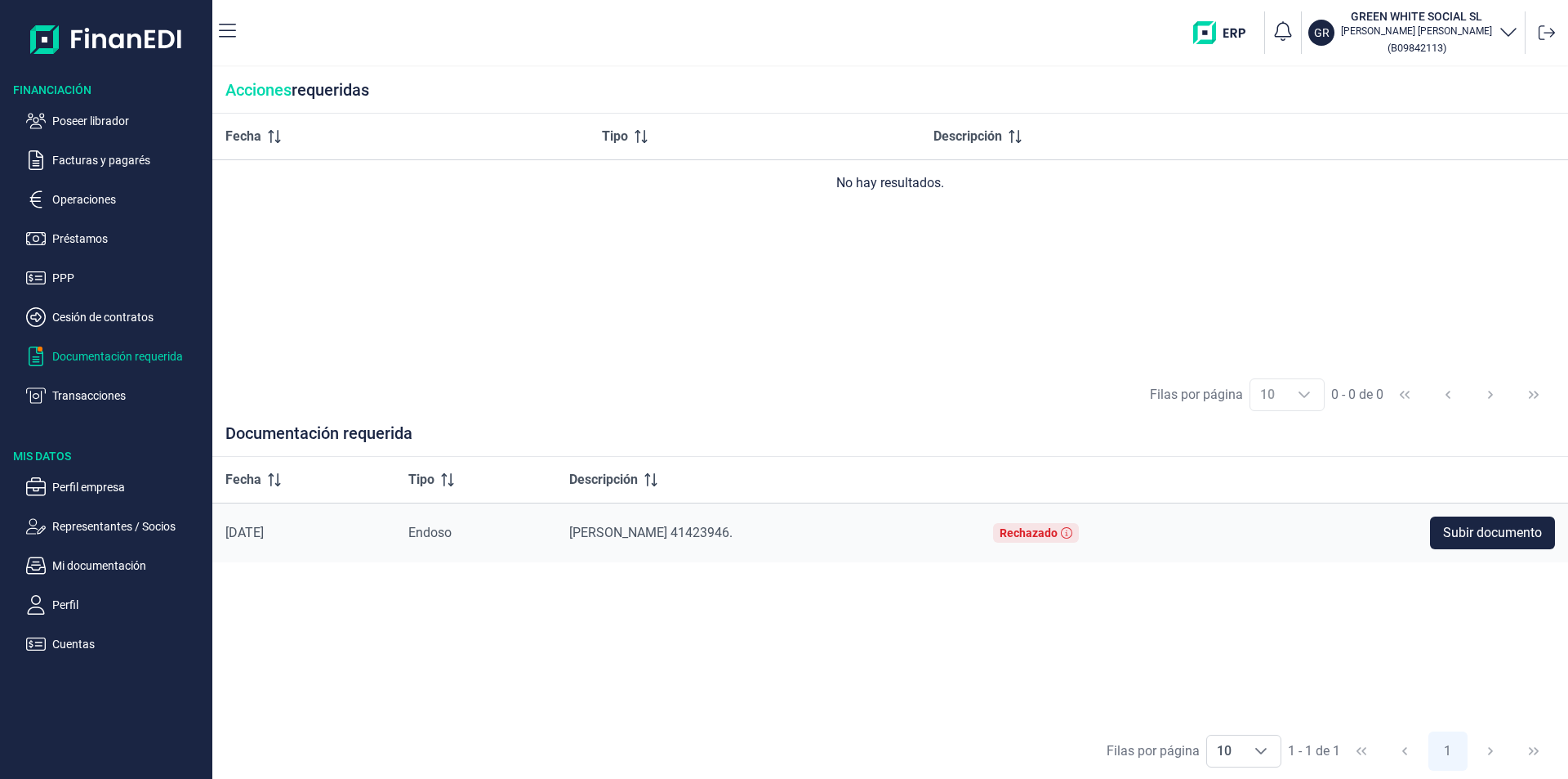
click at [119, 353] on p "Documentación requerida" at bounding box center [129, 356] width 154 height 20
click at [698, 288] on div "Fecha Tipo Descripción No hay resultados." at bounding box center [890, 241] width 1356 height 253
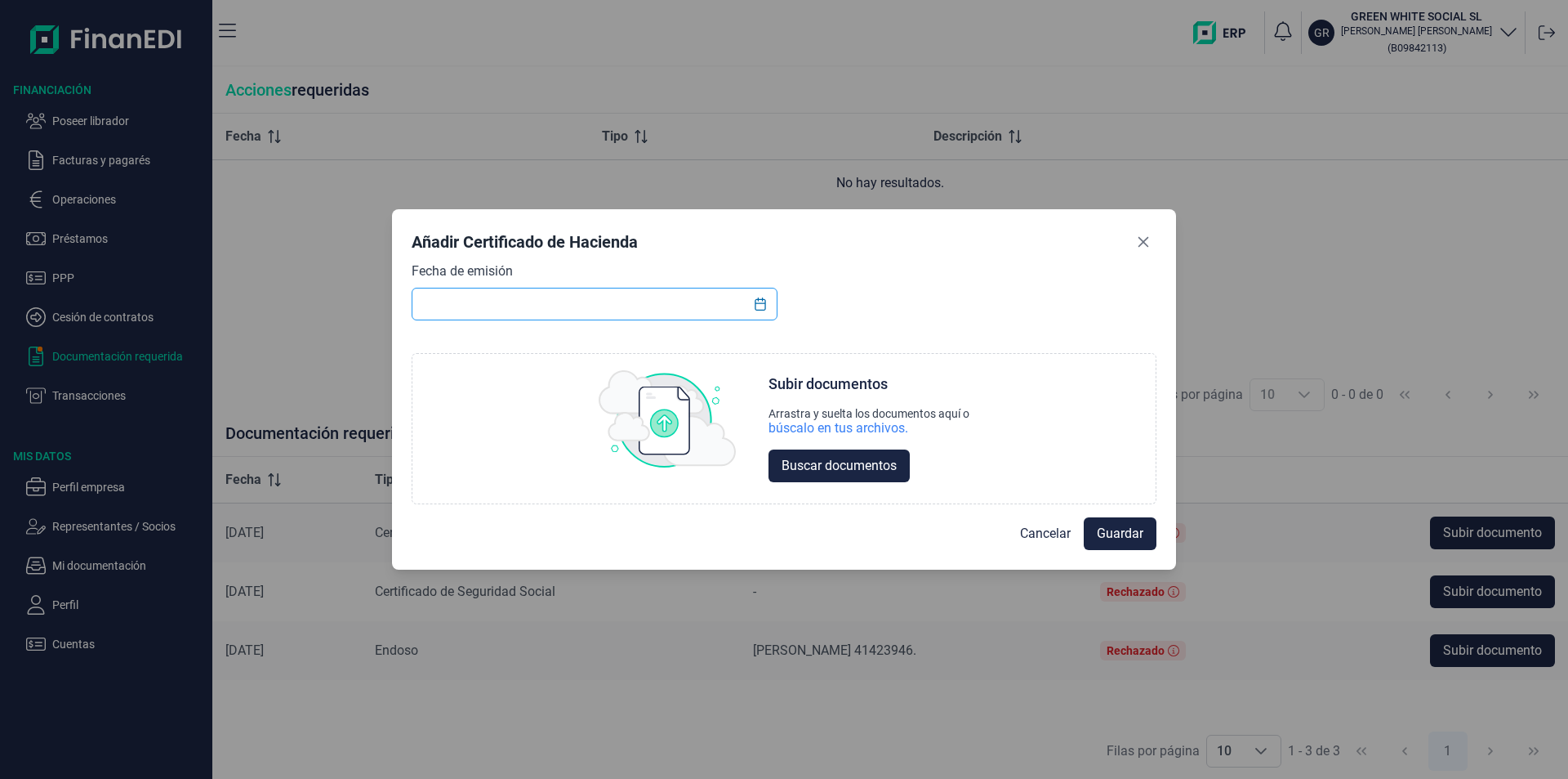
click at [468, 305] on input "text" at bounding box center [595, 304] width 366 height 32
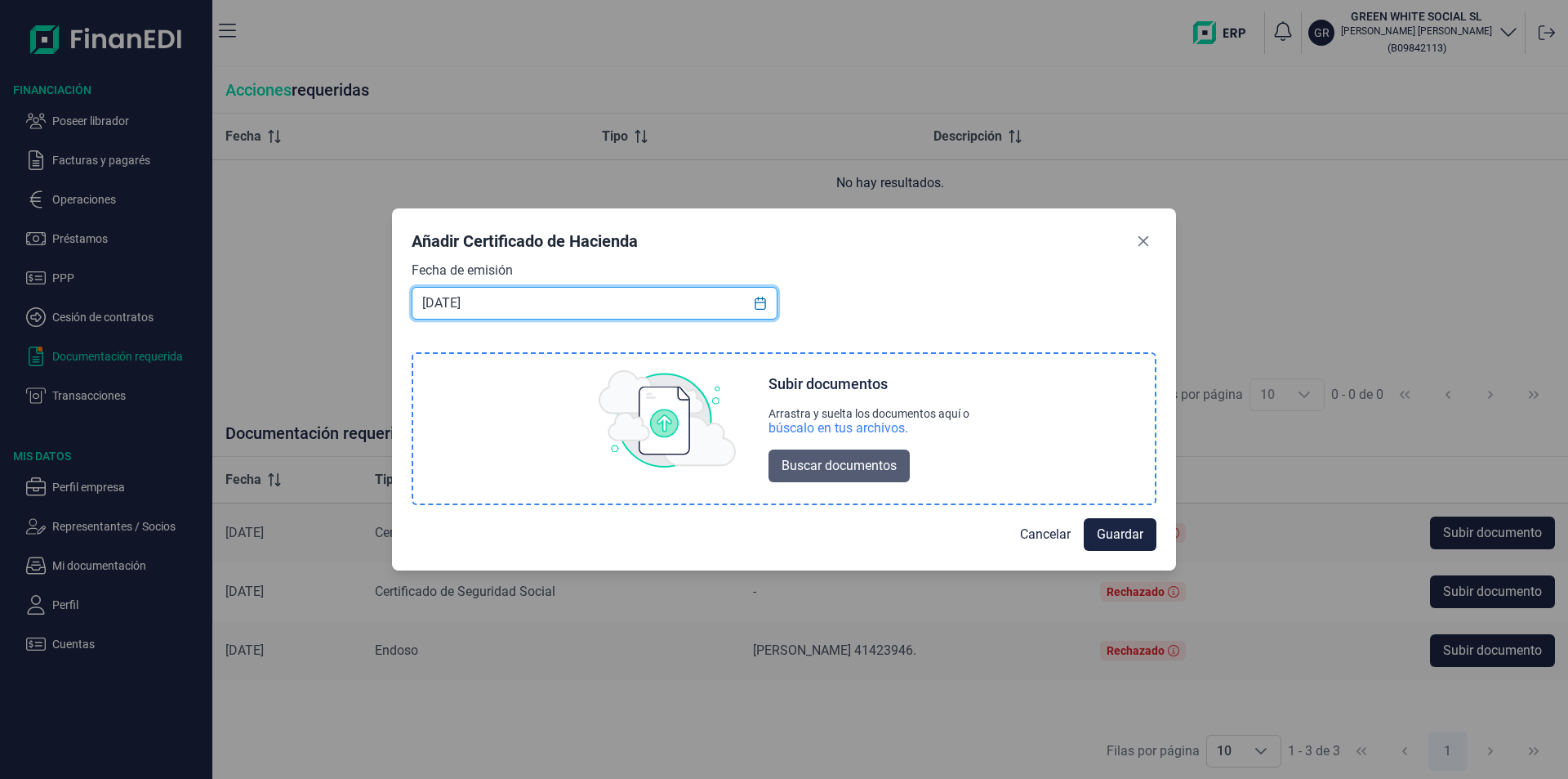
type input "[DATE]"
click at [840, 469] on span "Buscar documentos" at bounding box center [839, 466] width 115 height 20
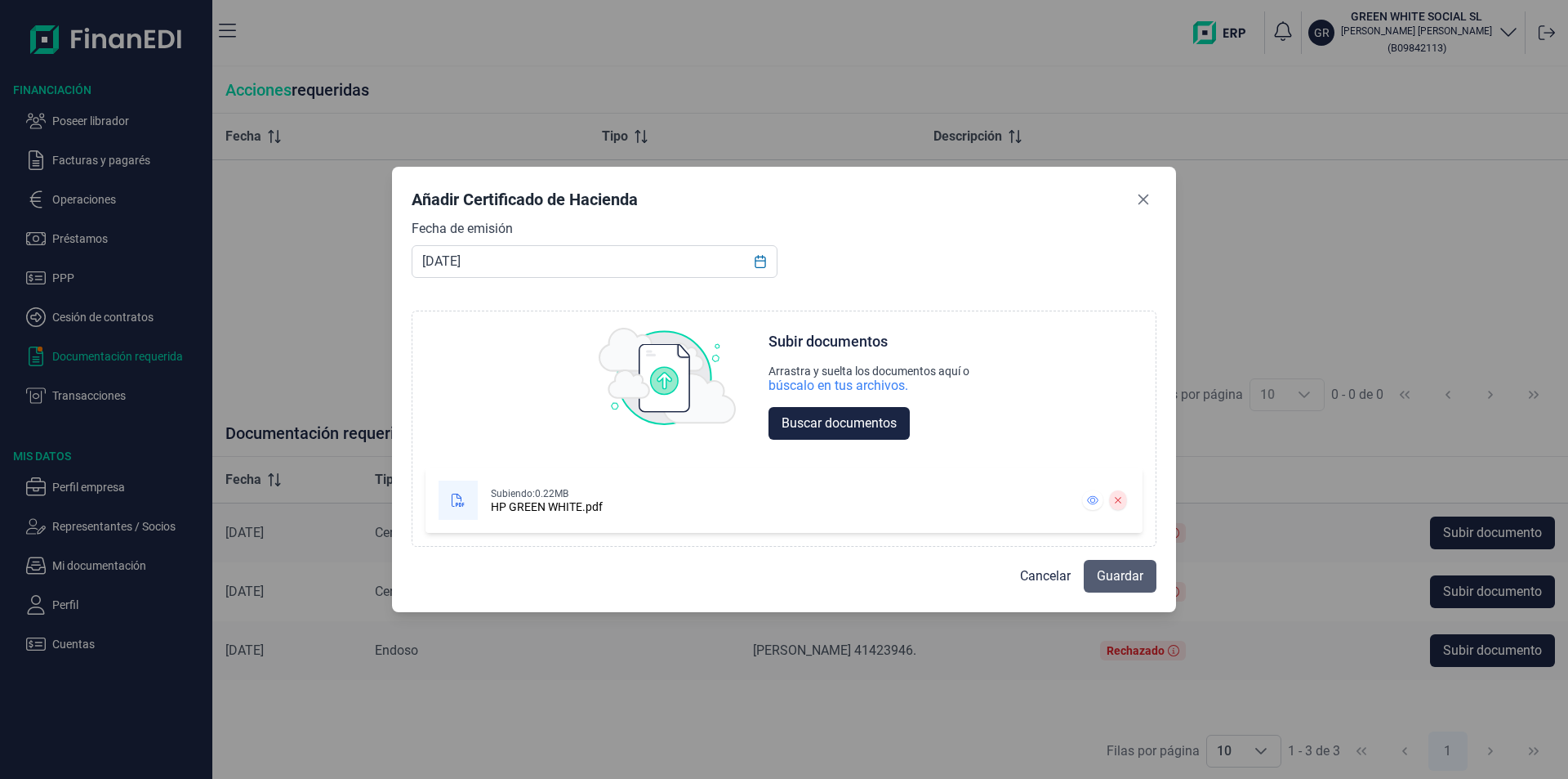
click at [1110, 580] on span "Guardar" at bounding box center [1120, 577] width 47 height 20
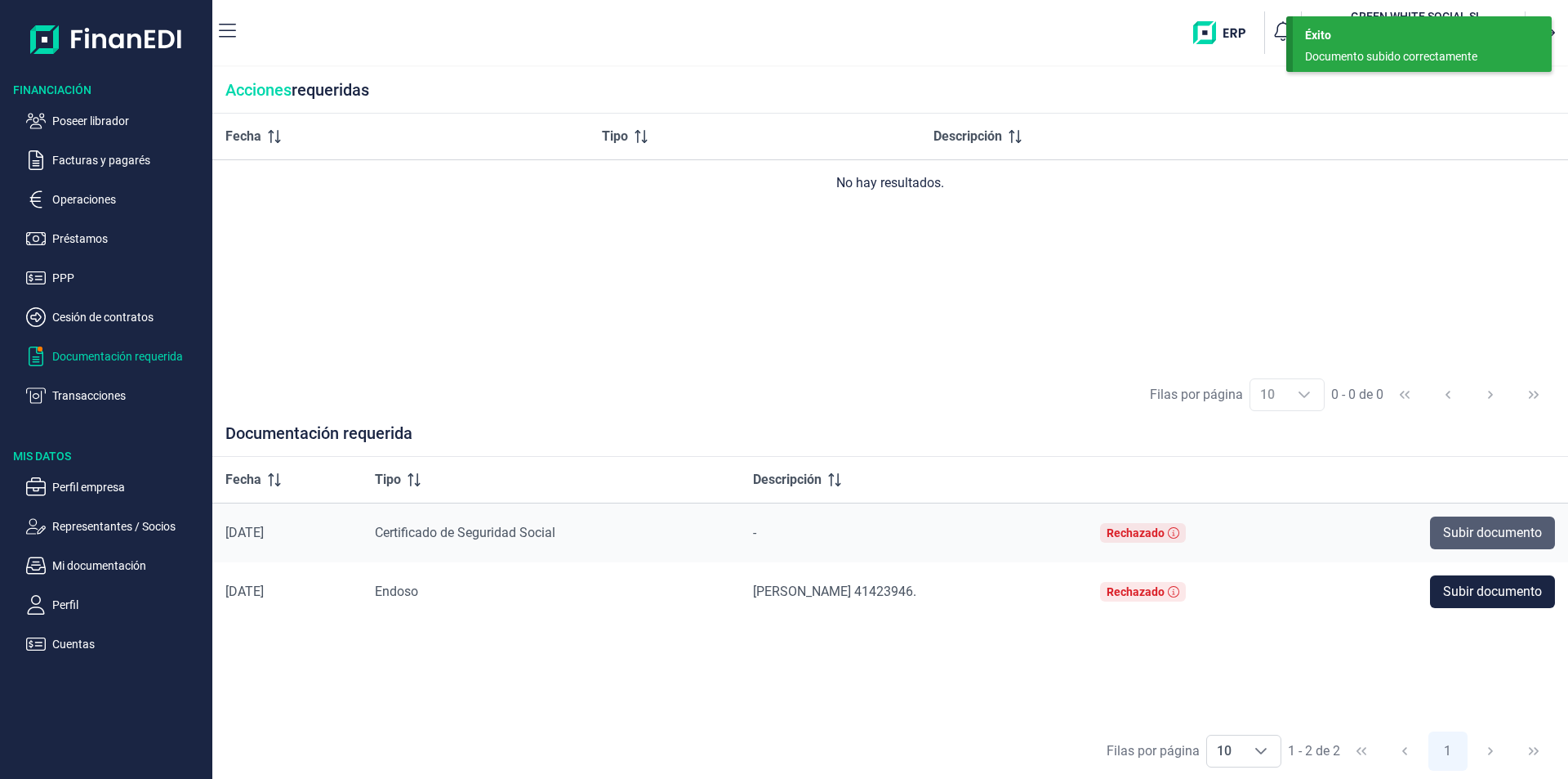
click at [1481, 537] on span "Subir documento" at bounding box center [1492, 533] width 99 height 20
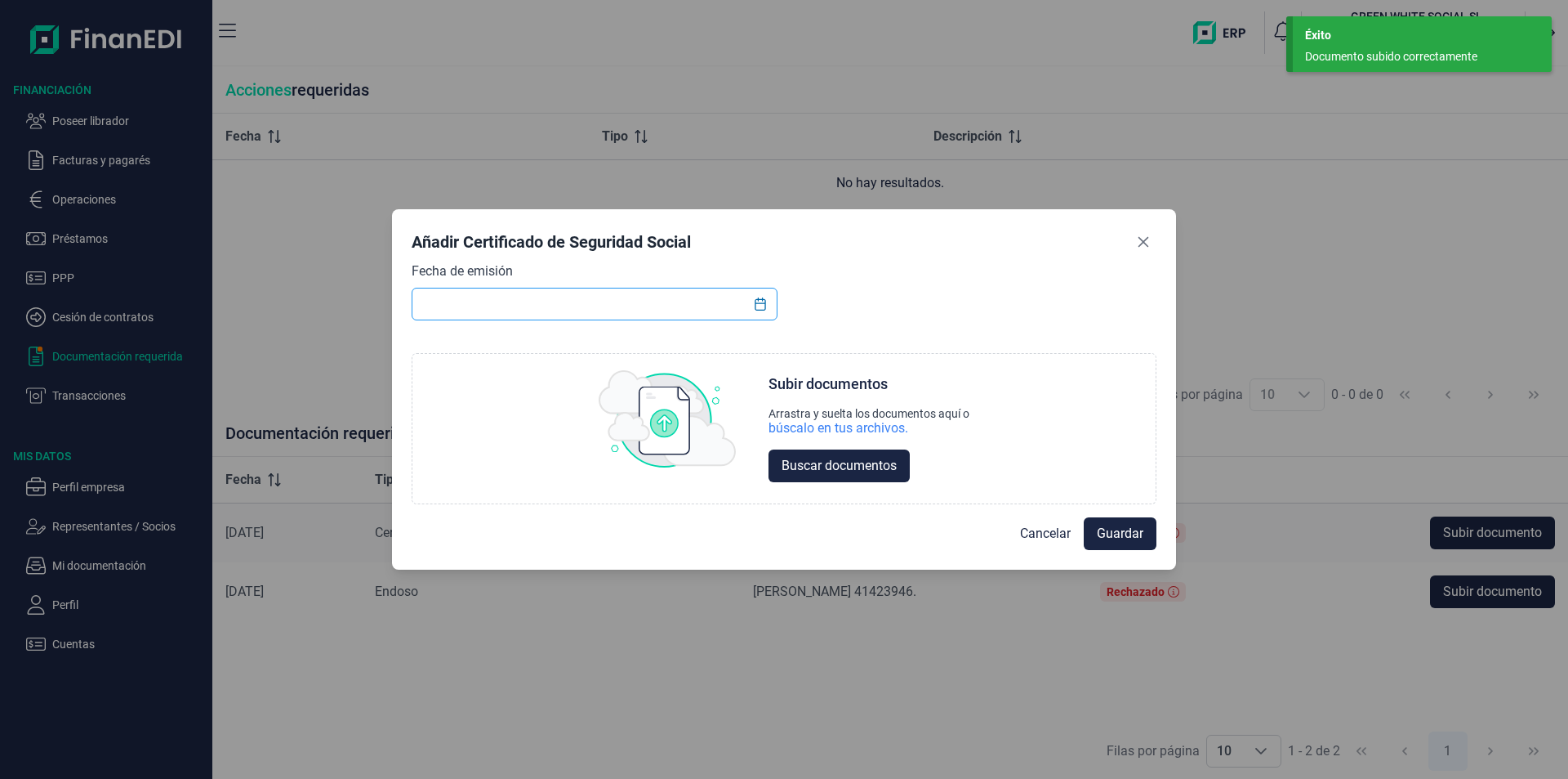
click at [686, 306] on input "text" at bounding box center [595, 304] width 366 height 32
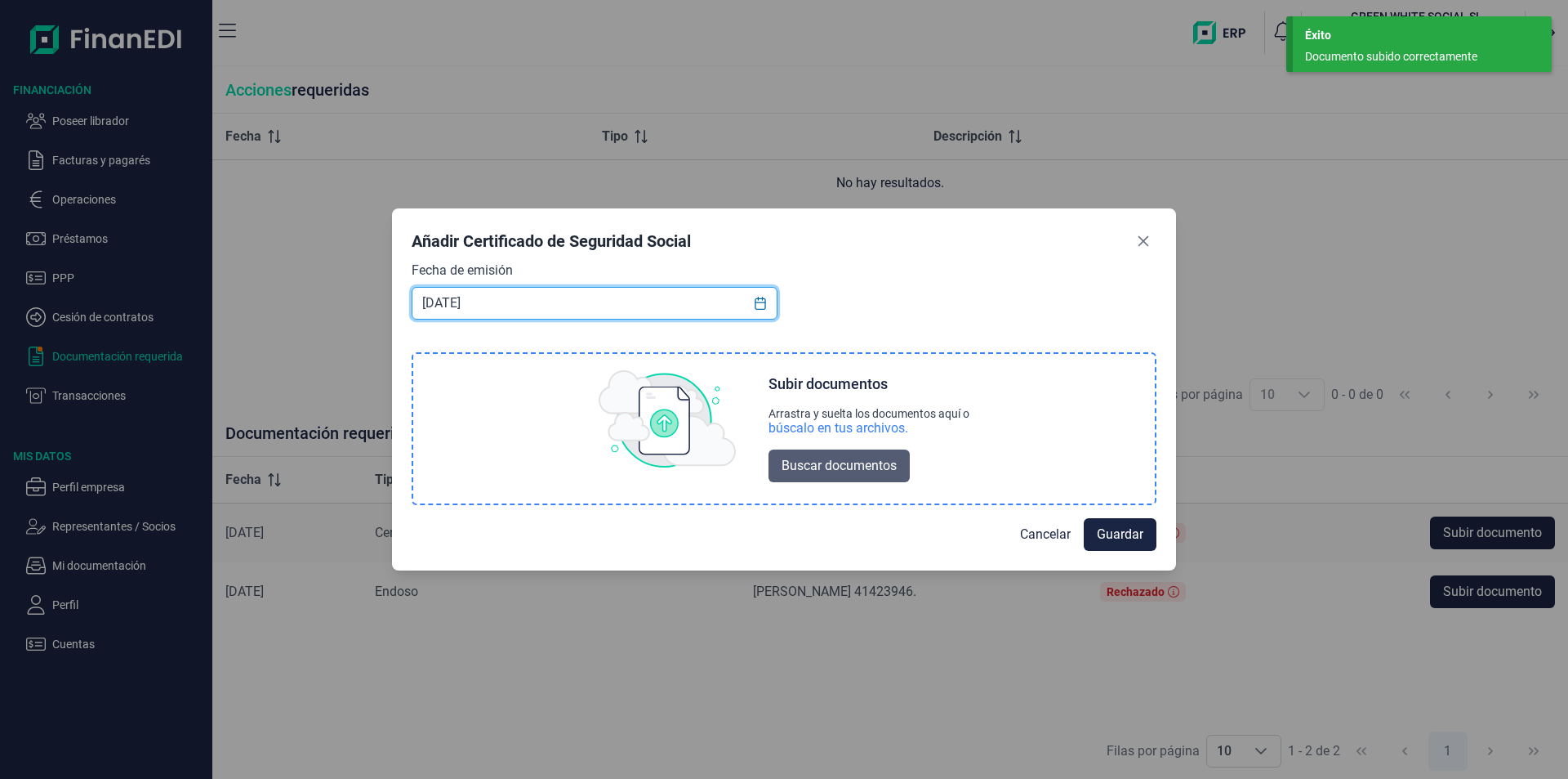
type input "[DATE]"
click at [823, 470] on span "Buscar documentos" at bounding box center [839, 466] width 115 height 20
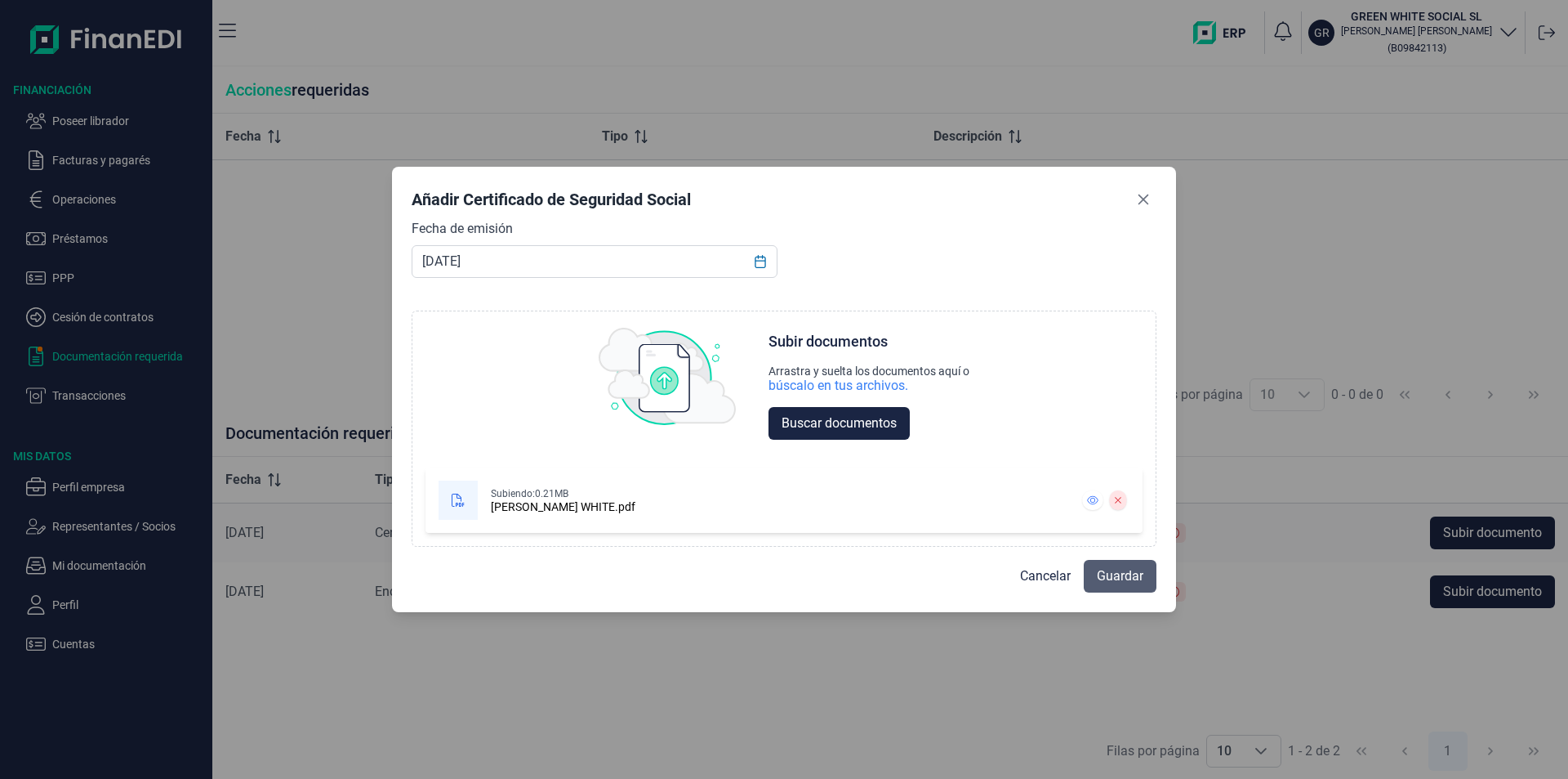
click at [1113, 579] on span "Guardar" at bounding box center [1120, 577] width 47 height 20
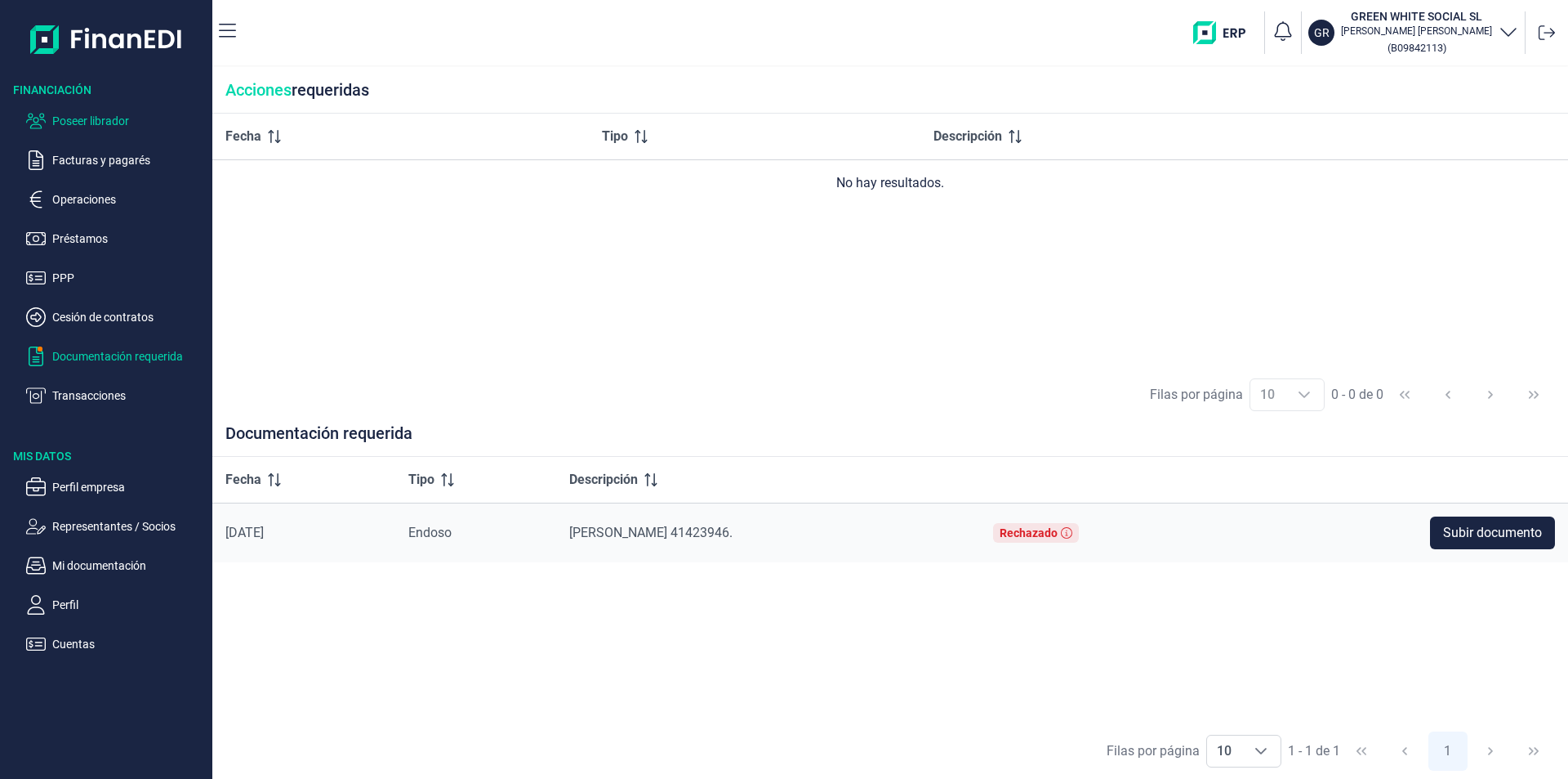
click at [111, 122] on p "Poseer librador" at bounding box center [129, 122] width 154 height 20
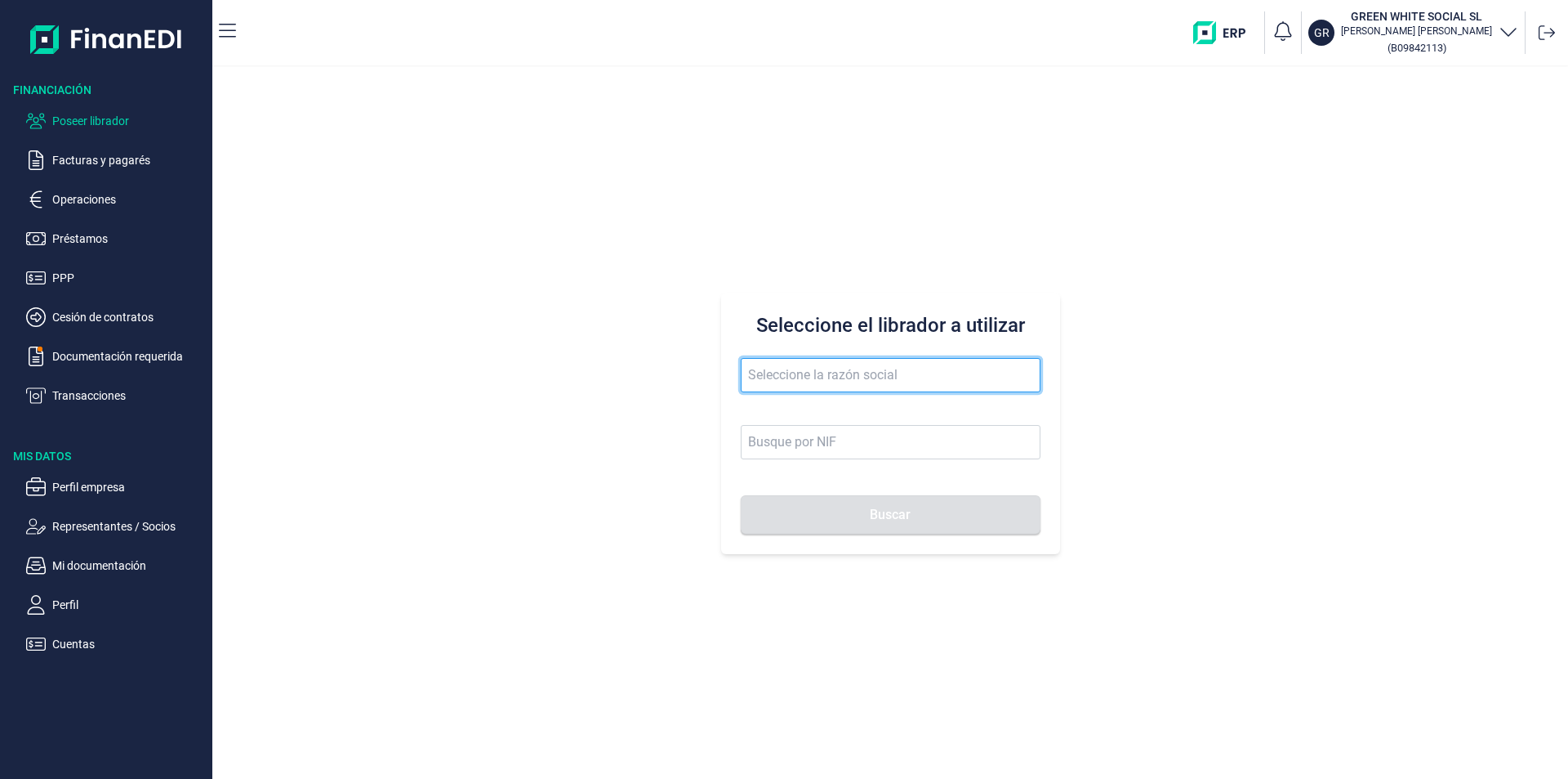
click at [755, 372] on input "text" at bounding box center [891, 375] width 299 height 34
type input "torcidos call"
drag, startPoint x: 839, startPoint y: 371, endPoint x: 735, endPoint y: 367, distance: 104.1
click at [735, 367] on div "Seleccione el librador a utilizar torcidos call Buscar" at bounding box center [891, 424] width 339 height 261
click at [743, 368] on input "text" at bounding box center [891, 375] width 299 height 34
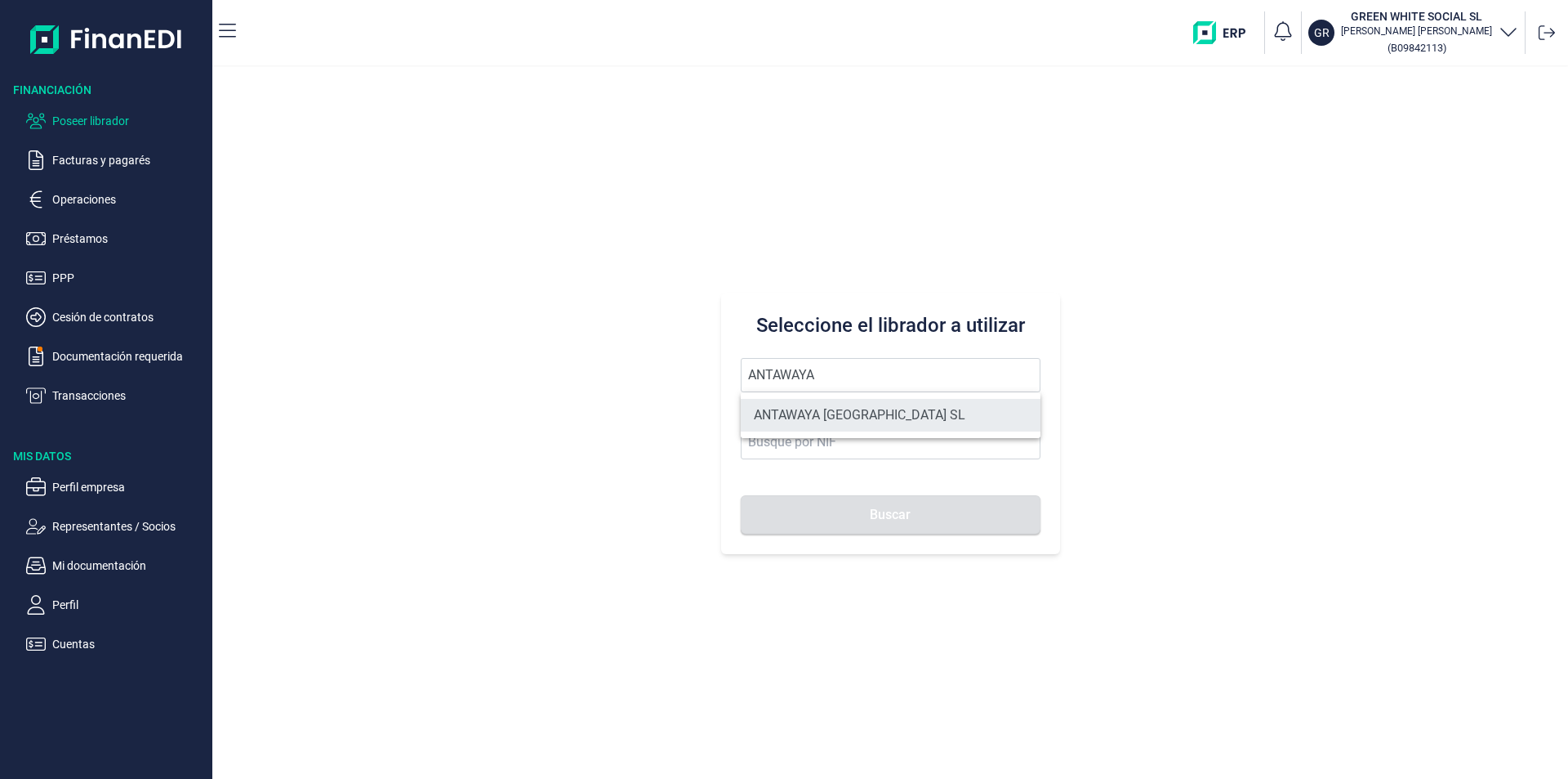
click at [840, 408] on li "ANTAWAYA [GEOGRAPHIC_DATA] SL" at bounding box center [891, 414] width 299 height 32
type input "ANTAWAYA [GEOGRAPHIC_DATA] SL"
type input "B06858773"
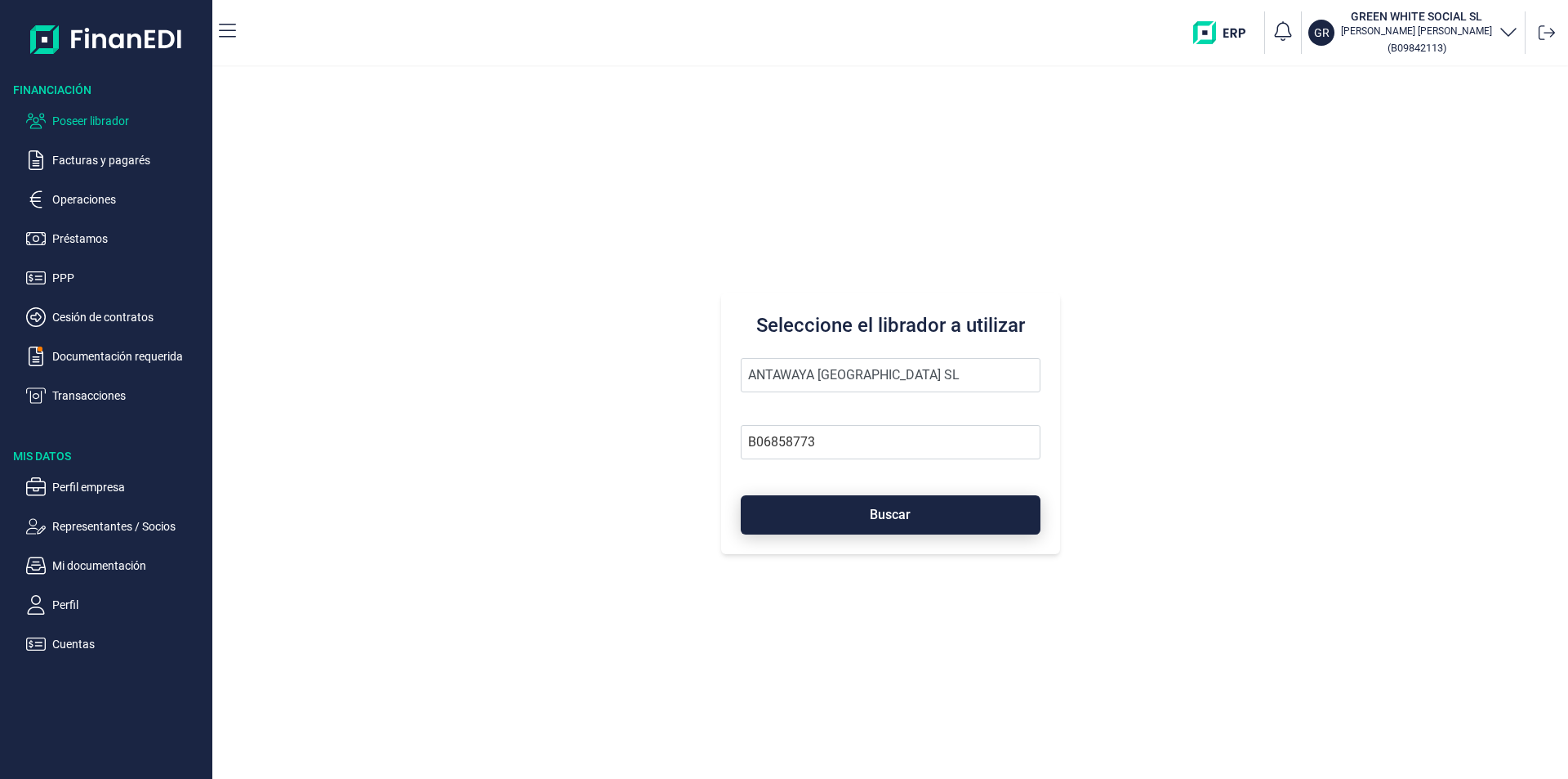
click at [842, 510] on button "Buscar" at bounding box center [891, 514] width 299 height 39
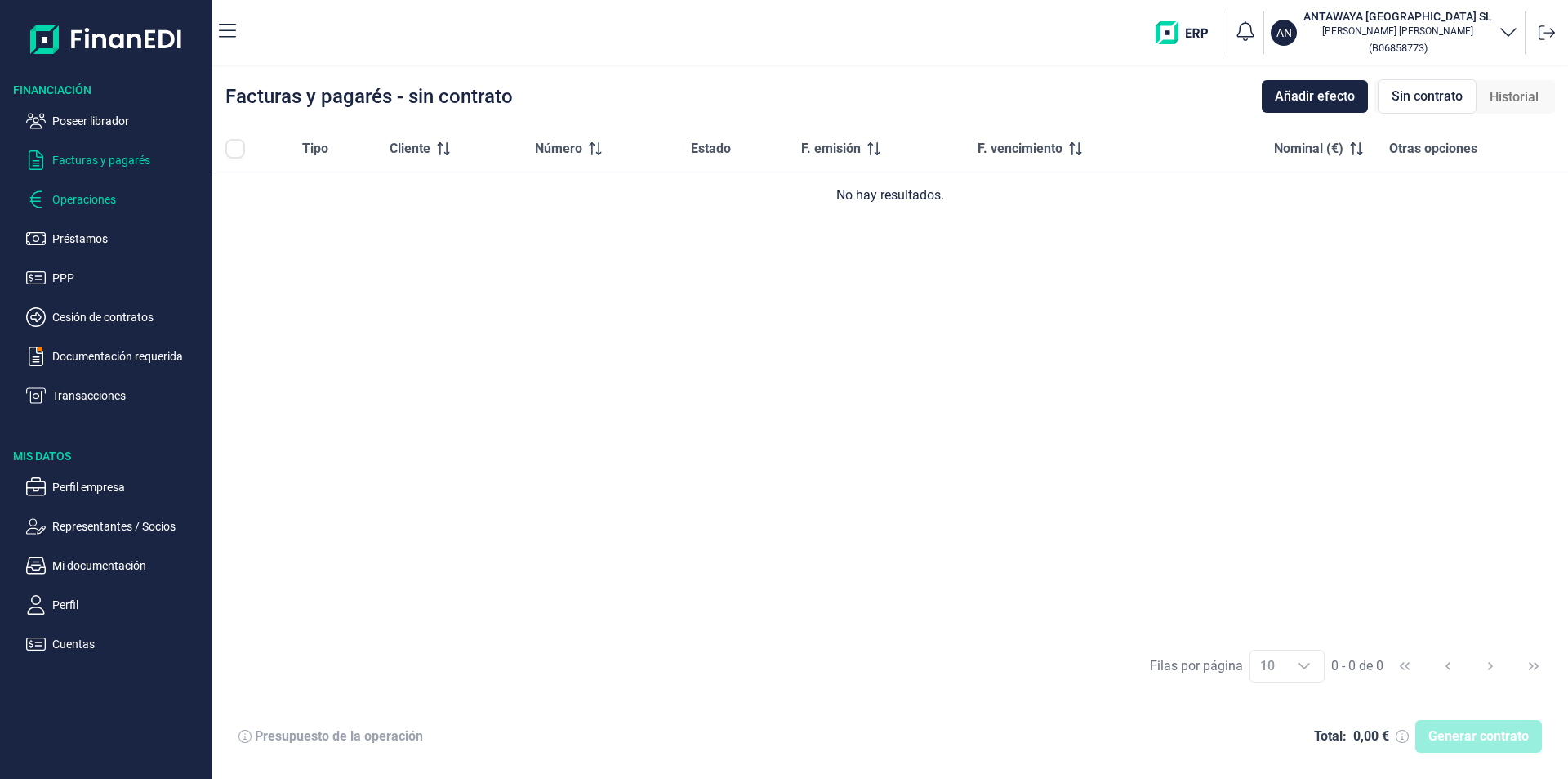
click at [96, 198] on p "Operaciones" at bounding box center [129, 200] width 154 height 20
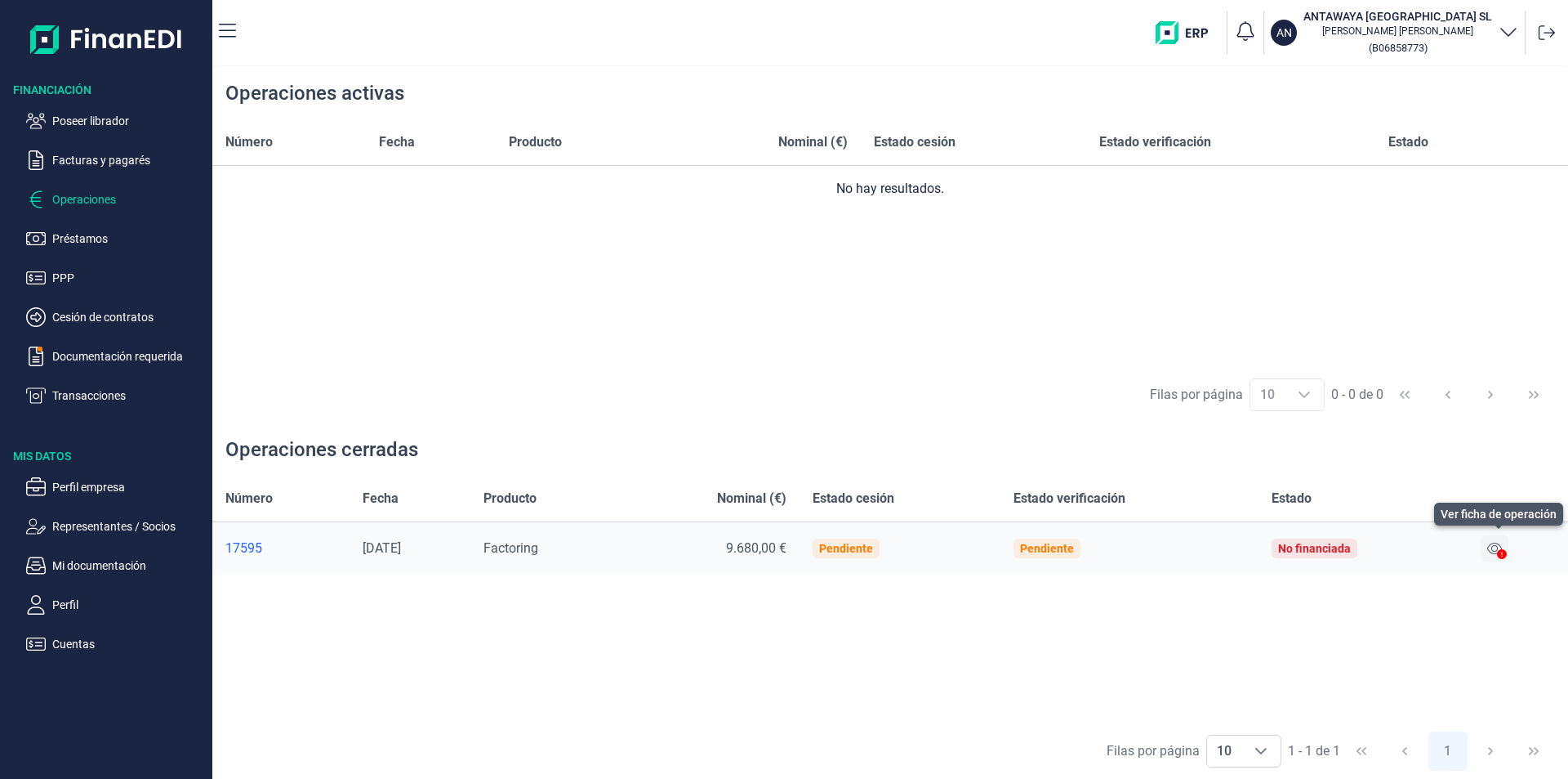
click at [1500, 547] on icon at bounding box center [1495, 548] width 15 height 13
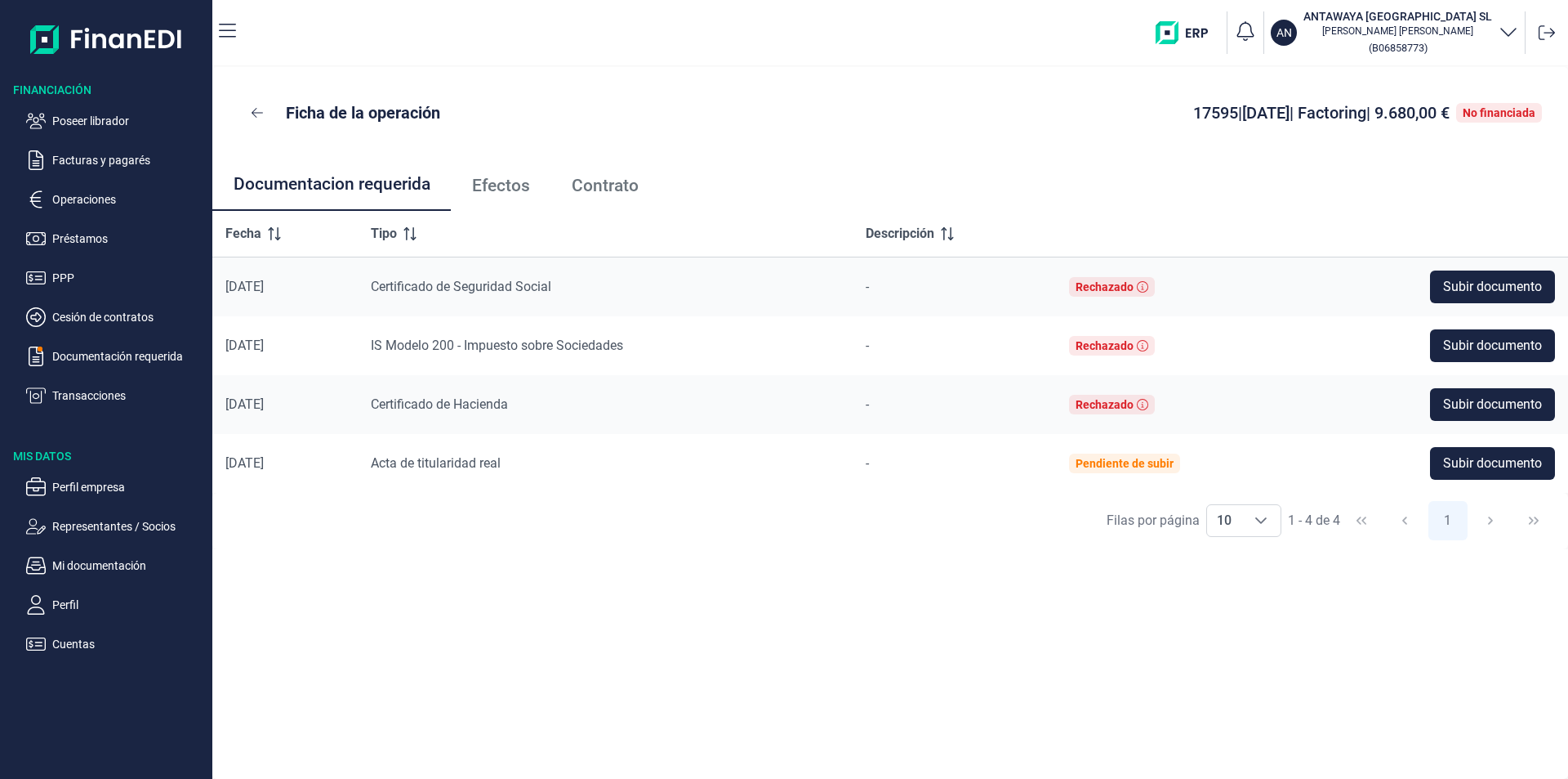
click at [509, 186] on span "Efectos" at bounding box center [502, 186] width 58 height 17
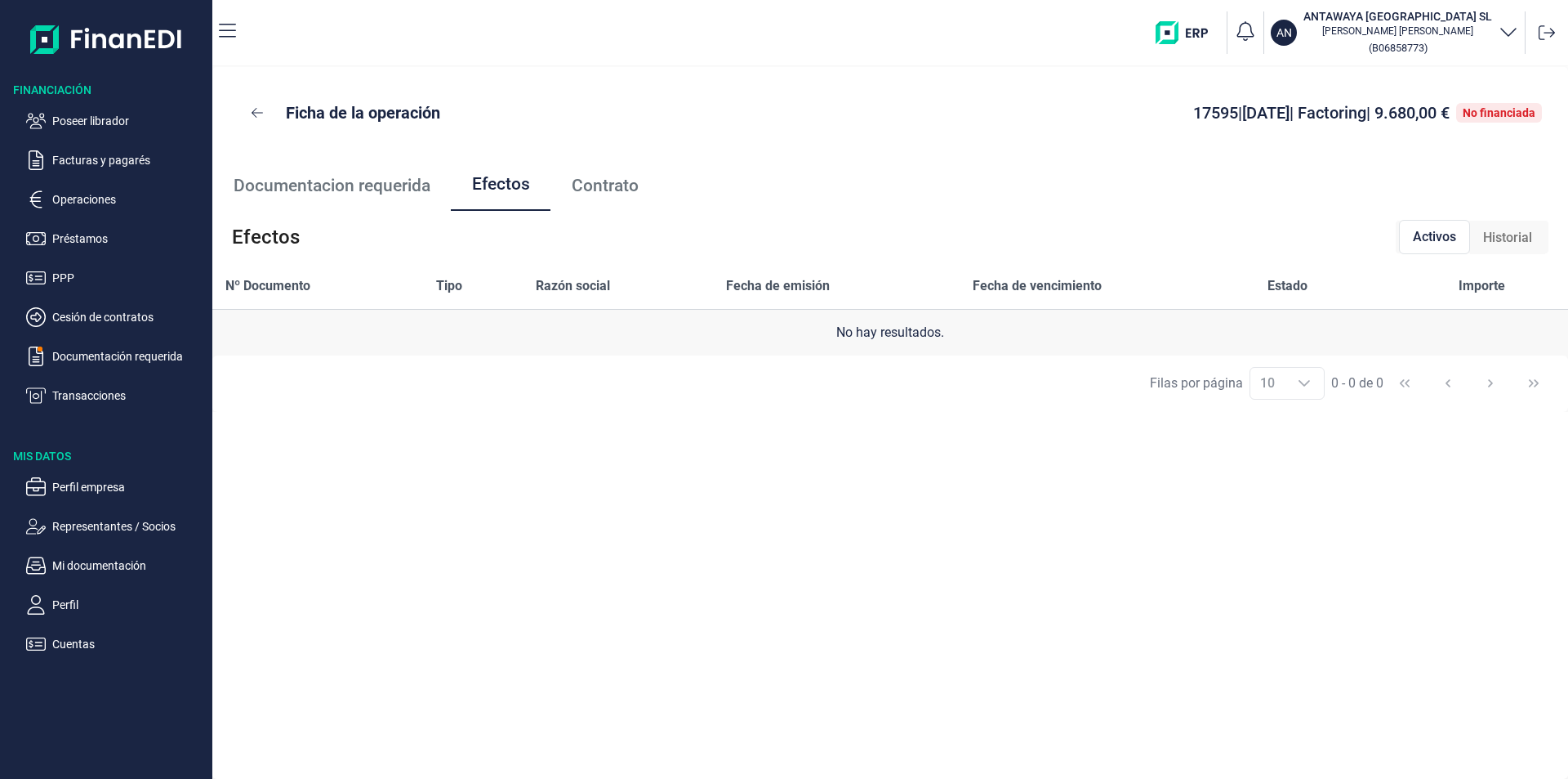
click at [1510, 243] on span "Historial" at bounding box center [1507, 238] width 49 height 20
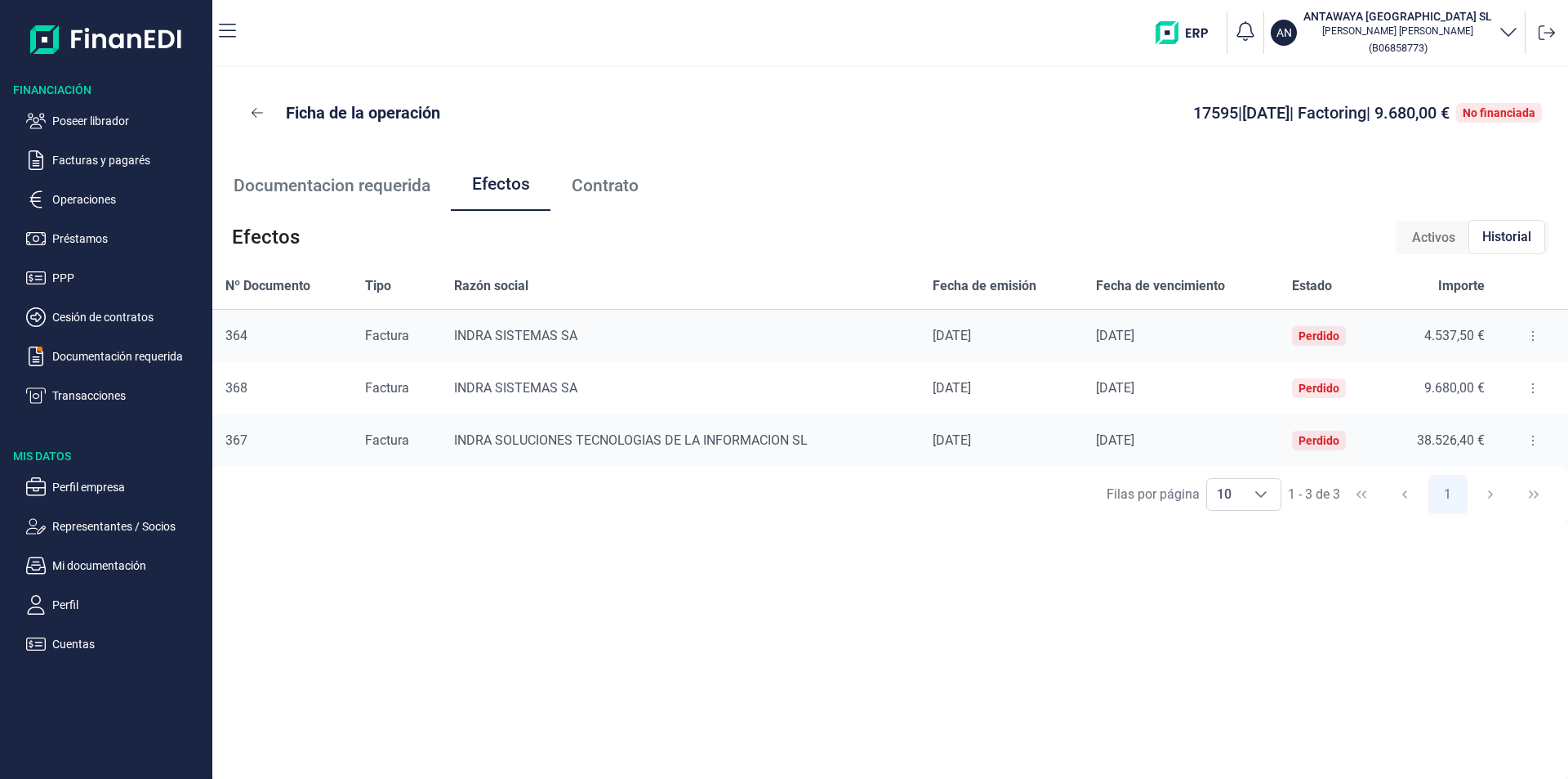
click at [1531, 335] on button at bounding box center [1533, 335] width 29 height 26
click at [1477, 376] on span "Detalles efecto" at bounding box center [1478, 377] width 74 height 17
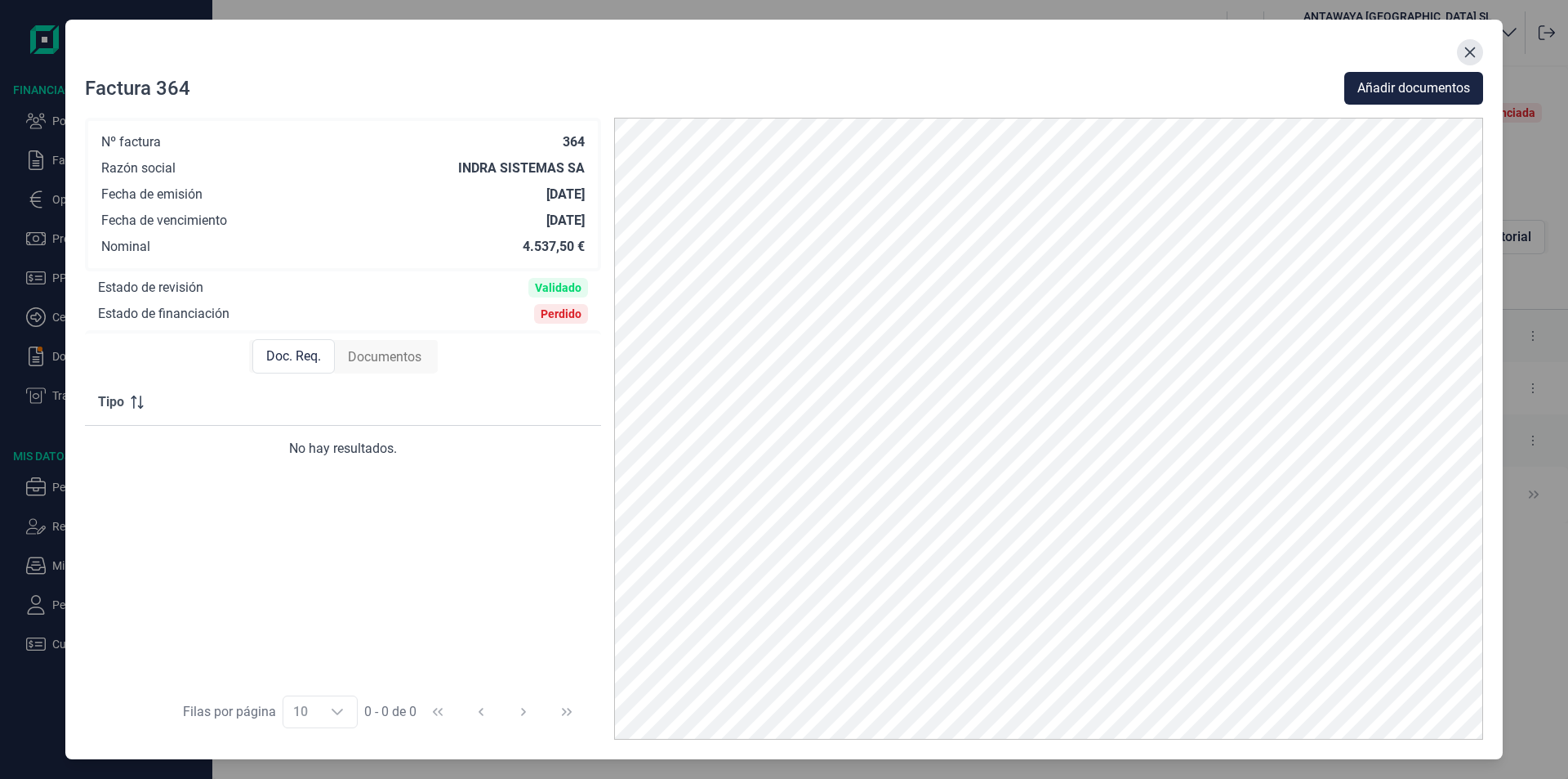
click at [1476, 51] on icon "Close" at bounding box center [1471, 52] width 13 height 13
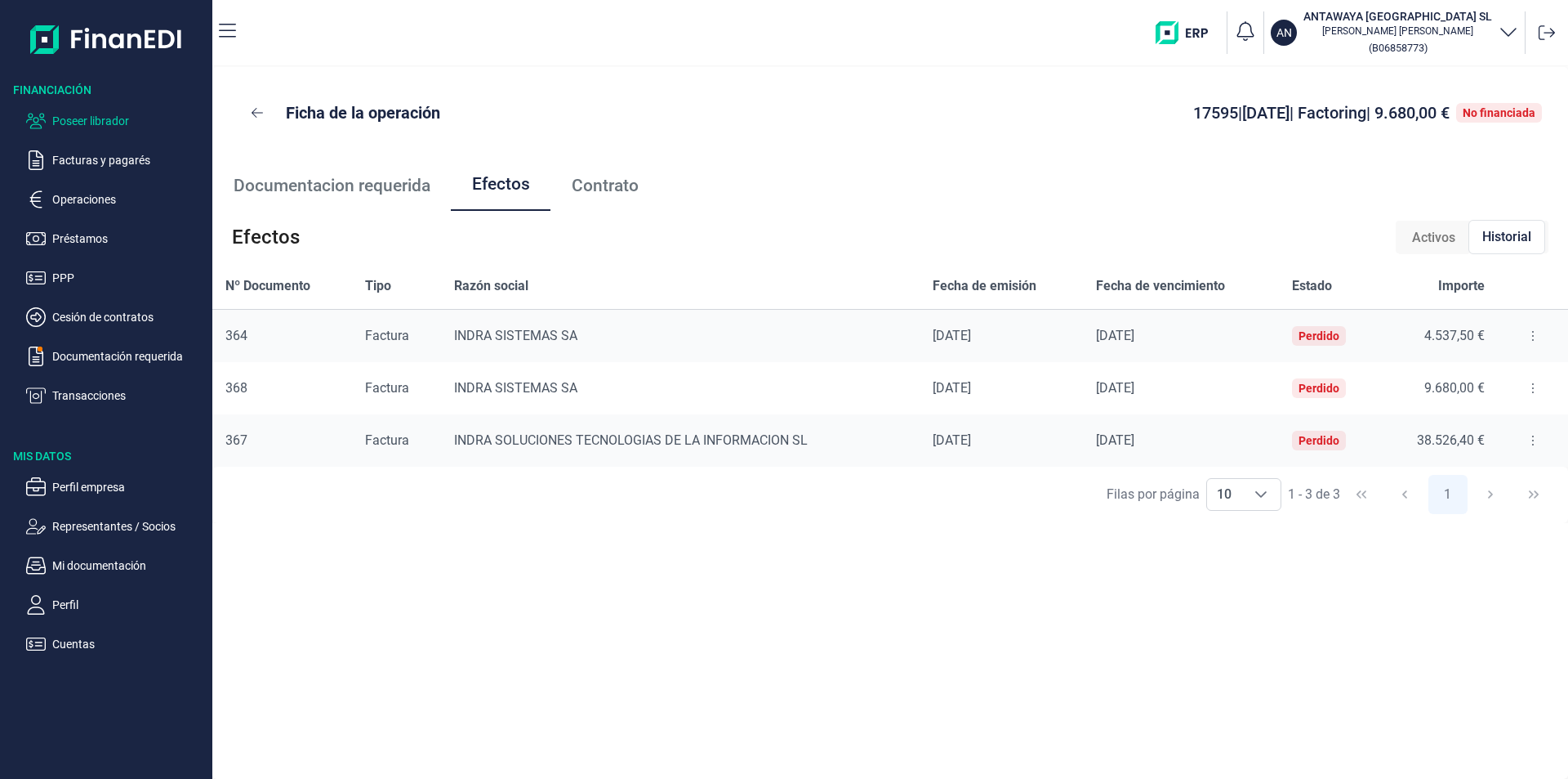
click at [110, 122] on p "Poseer librador" at bounding box center [129, 122] width 154 height 20
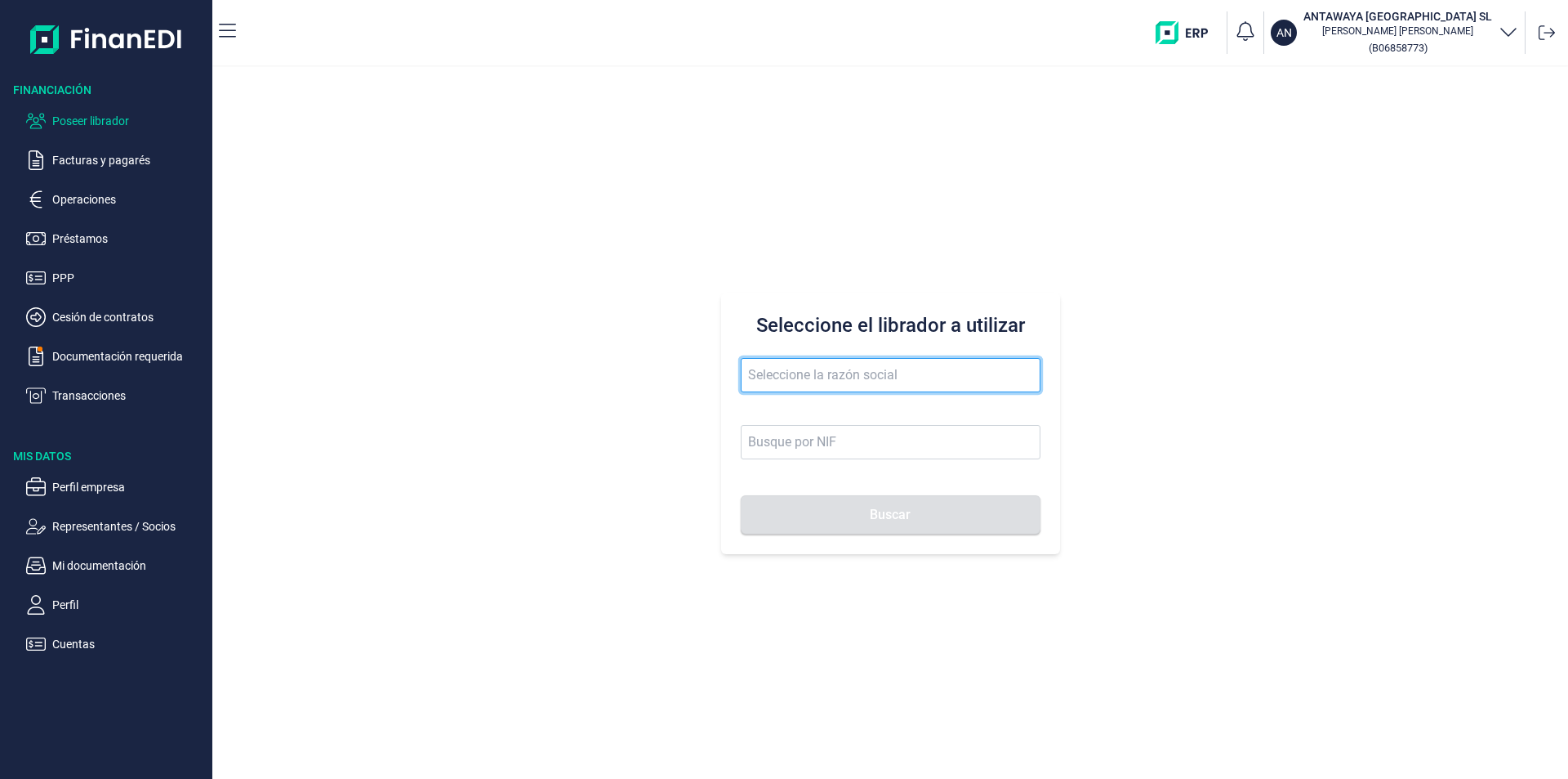
click at [768, 377] on input "text" at bounding box center [891, 375] width 299 height 34
type input "el pulpo"
